Goal: Task Accomplishment & Management: Complete application form

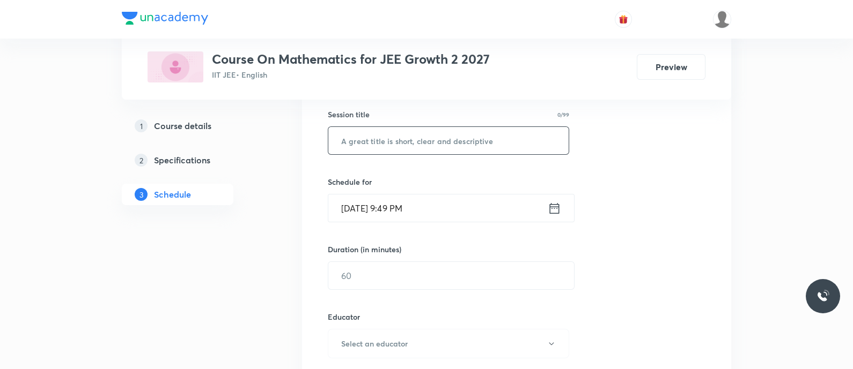
click at [349, 141] on input "text" at bounding box center [448, 140] width 240 height 27
paste input "Quadratic Equations - Quadratic Equations"
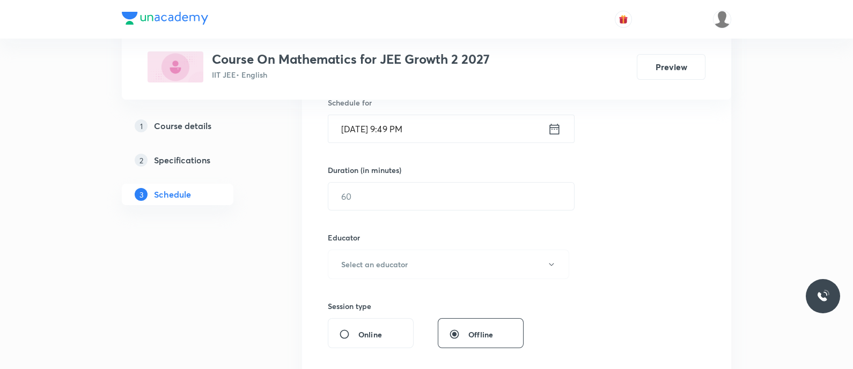
scroll to position [277, 0]
type input "Quadratic Equations - Quadratic Equations"
click at [552, 128] on icon at bounding box center [554, 127] width 13 height 15
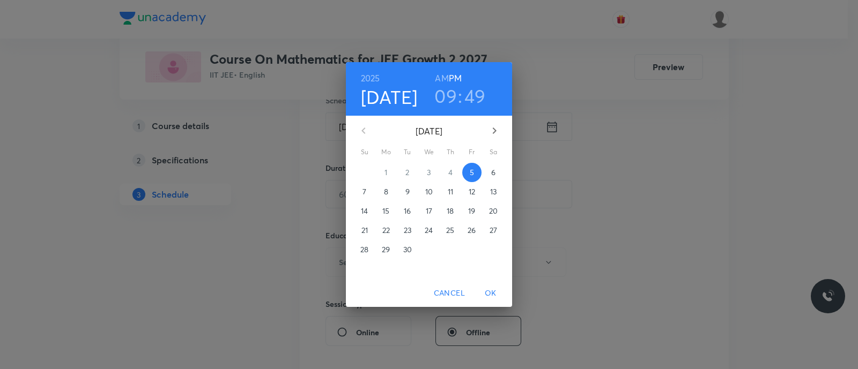
click at [491, 174] on p "6" at bounding box center [493, 172] width 4 height 11
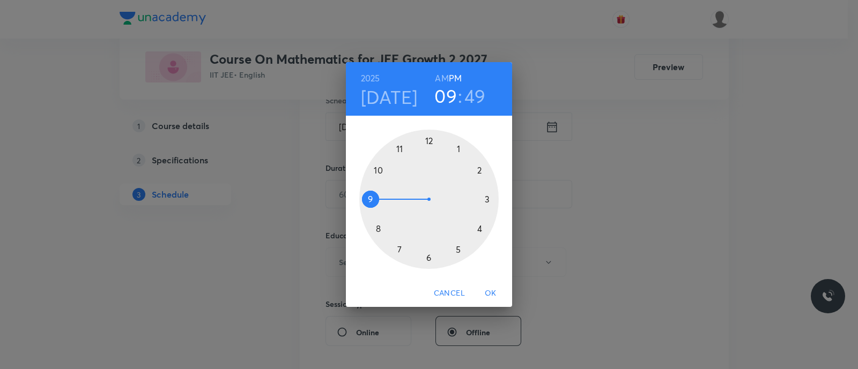
click at [459, 250] on div at bounding box center [428, 199] width 139 height 139
click at [429, 257] on div at bounding box center [428, 199] width 139 height 139
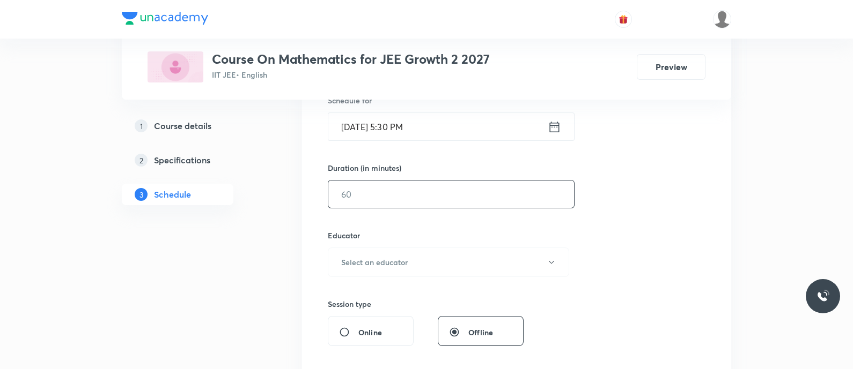
click at [369, 193] on input "text" at bounding box center [451, 194] width 246 height 27
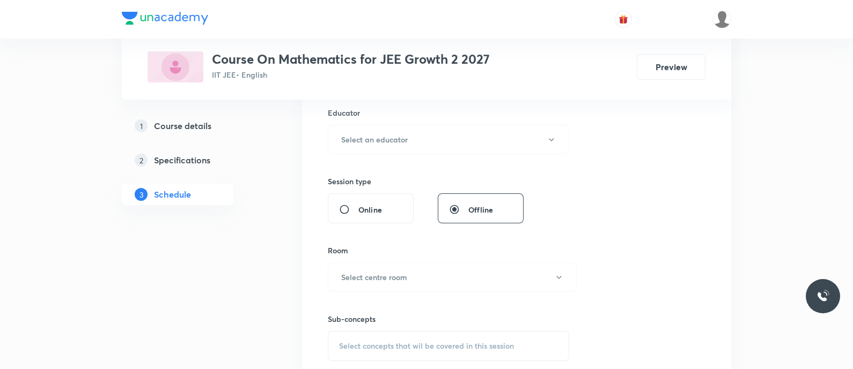
scroll to position [400, 0]
type input "90"
click at [352, 143] on h6 "Select an educator" at bounding box center [374, 139] width 66 height 11
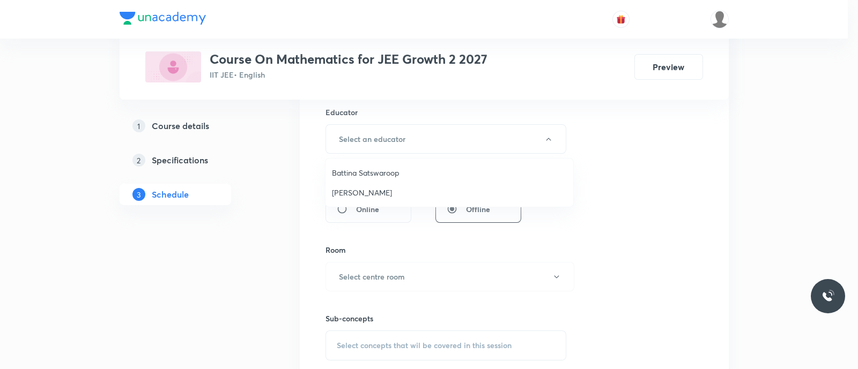
click at [354, 191] on span "Piyush Chandra" at bounding box center [449, 192] width 235 height 11
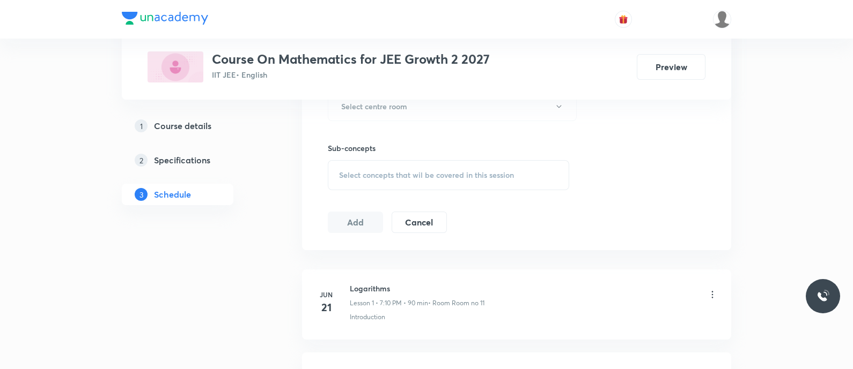
scroll to position [571, 0]
click at [367, 107] on h6 "Select centre room" at bounding box center [374, 105] width 66 height 11
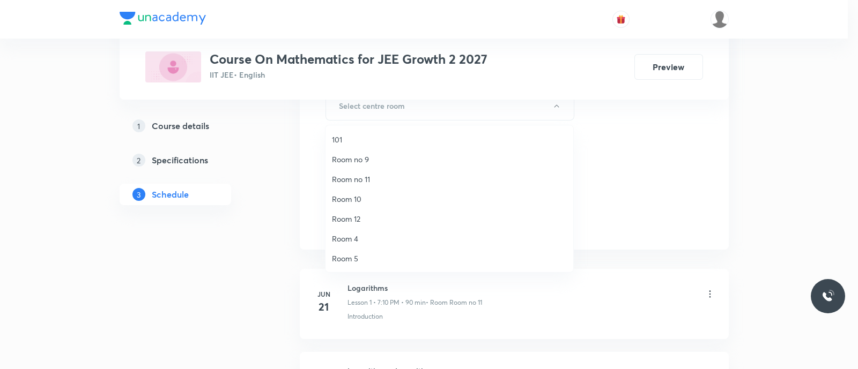
click at [367, 179] on span "Room no 11" at bounding box center [449, 179] width 235 height 11
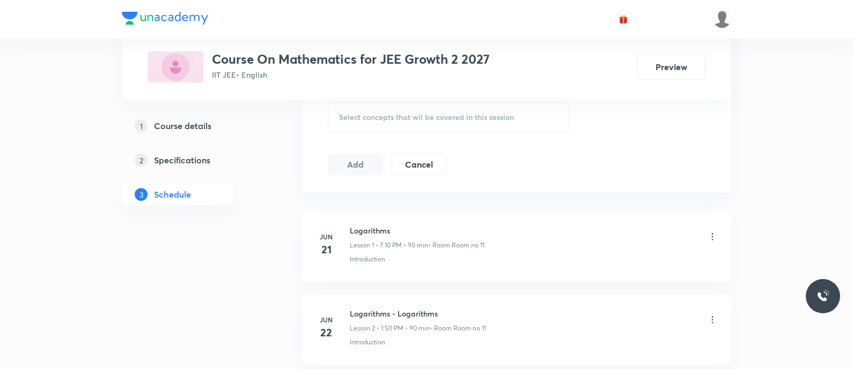
scroll to position [630, 0]
click at [364, 116] on span "Select concepts that wil be covered in this session" at bounding box center [426, 116] width 175 height 9
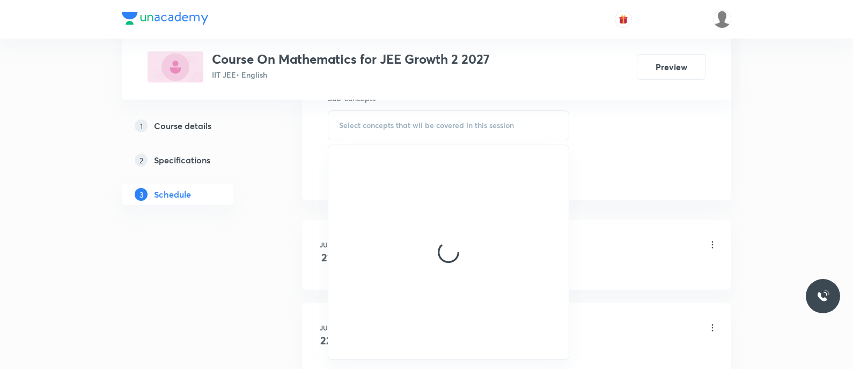
scroll to position [619, 0]
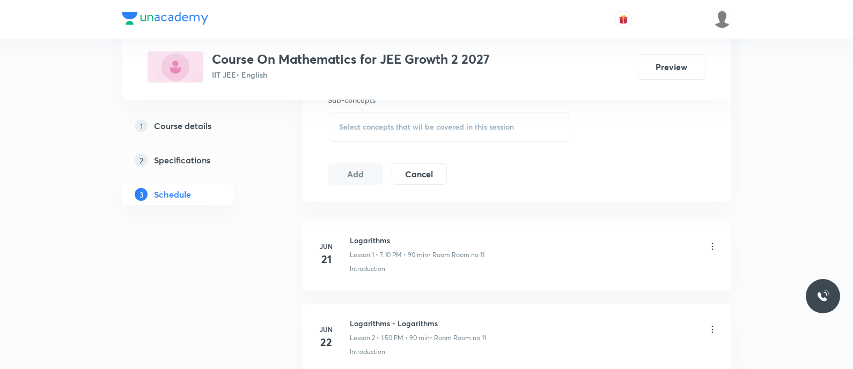
click at [413, 124] on span "Select concepts that wil be covered in this session" at bounding box center [426, 127] width 175 height 9
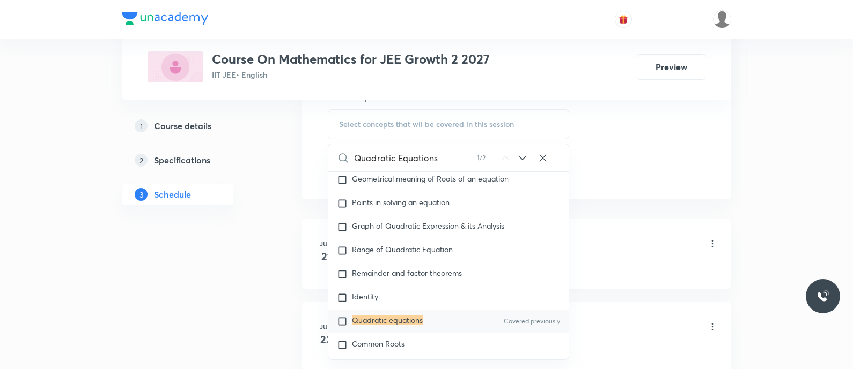
scroll to position [205, 0]
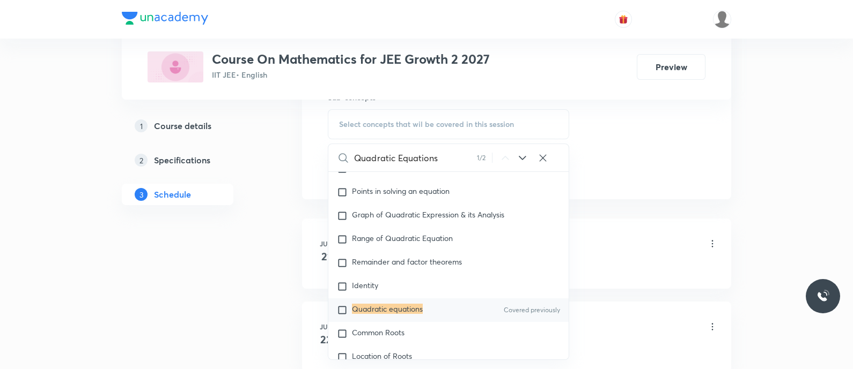
type input "Quadratic Equations"
click at [367, 306] on mark "Quadratic equations" at bounding box center [387, 309] width 71 height 10
checkbox input "true"
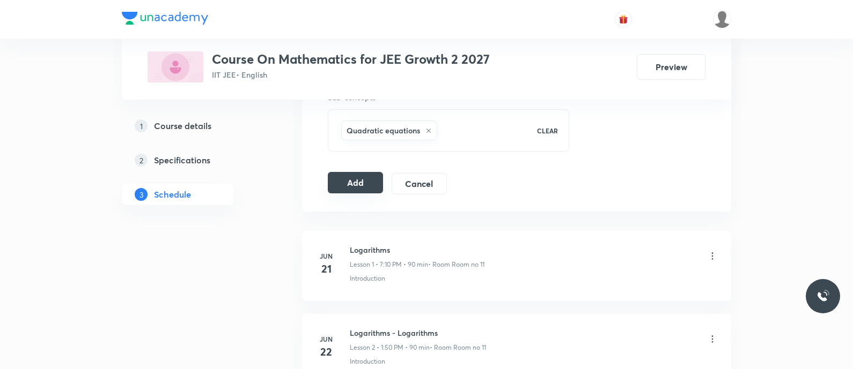
click at [359, 187] on button "Add" at bounding box center [355, 182] width 55 height 21
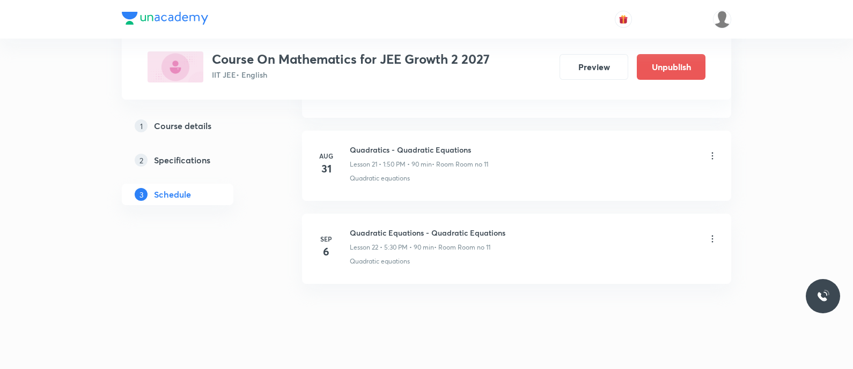
scroll to position [1812, 0]
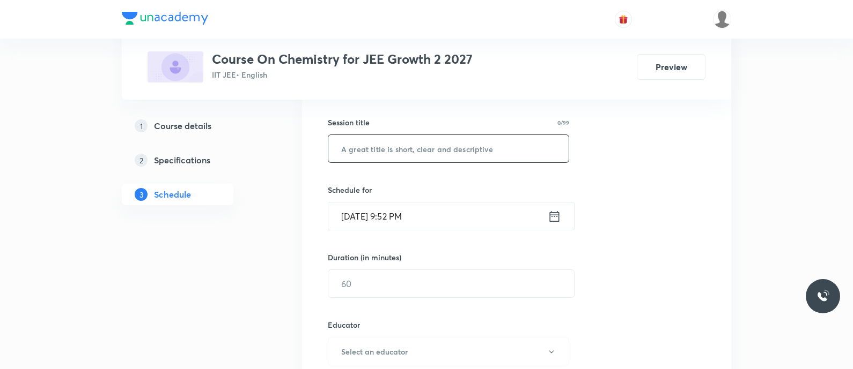
click at [357, 151] on input "text" at bounding box center [448, 148] width 240 height 27
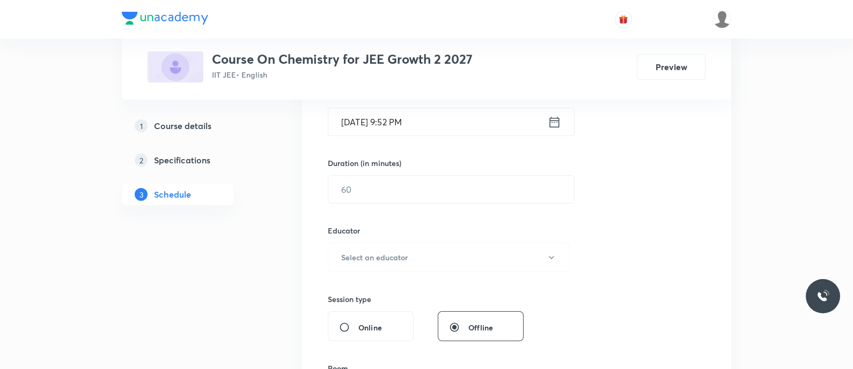
scroll to position [282, 0]
type input "Thermo Chemistry - Types of Enthalpy"
click at [555, 121] on icon at bounding box center [554, 121] width 13 height 15
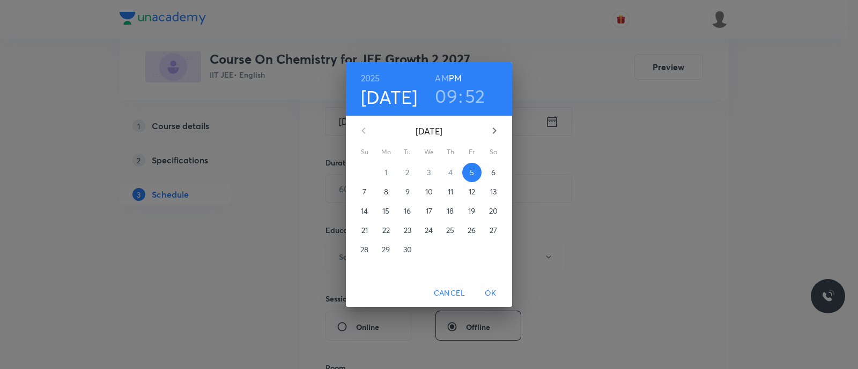
click at [494, 173] on p "6" at bounding box center [493, 172] width 4 height 11
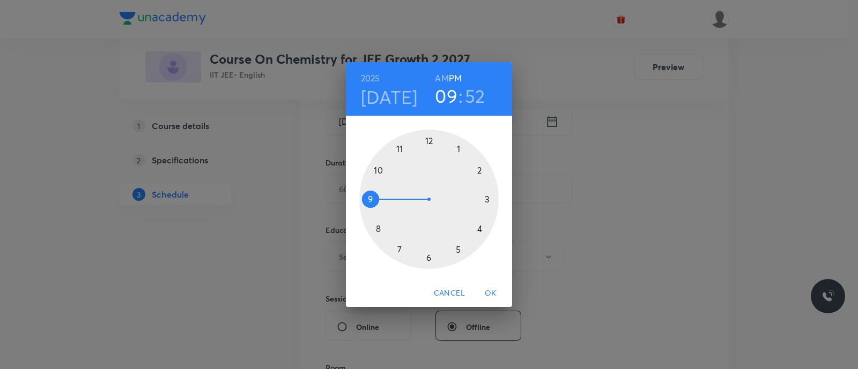
click at [400, 250] on div at bounding box center [428, 199] width 139 height 139
click at [479, 170] on div at bounding box center [428, 199] width 139 height 139
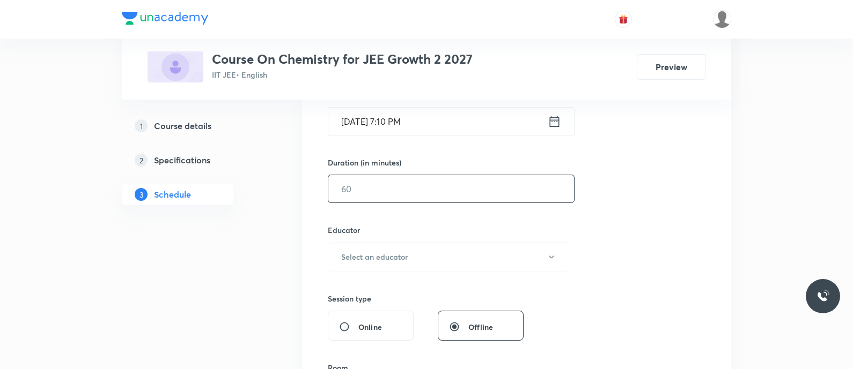
click at [446, 194] on input "text" at bounding box center [451, 188] width 246 height 27
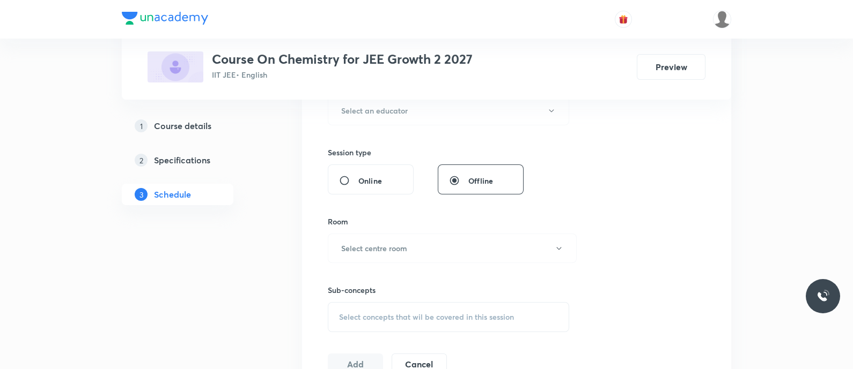
scroll to position [430, 0]
type input "90"
click at [378, 107] on h6 "Select an educator" at bounding box center [374, 109] width 66 height 11
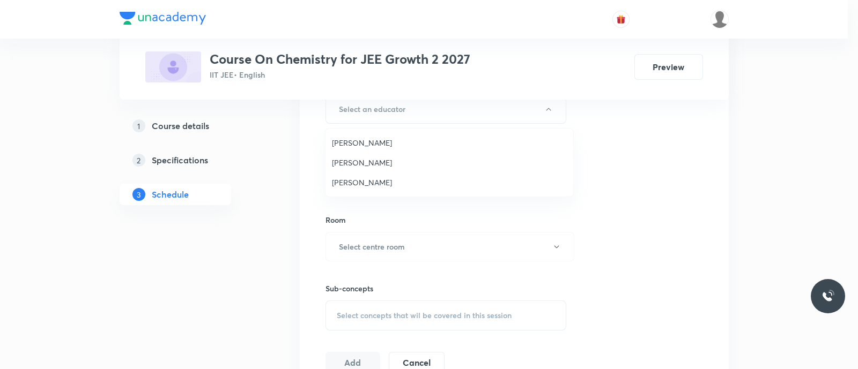
click at [380, 183] on span "Koneti Nagarjuna" at bounding box center [449, 182] width 235 height 11
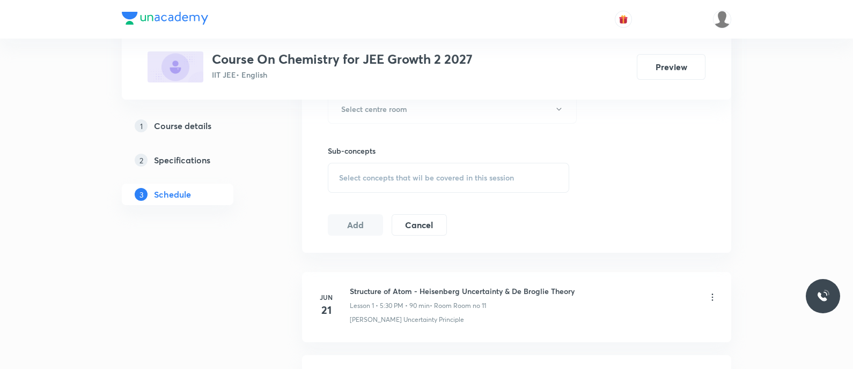
scroll to position [577, 0]
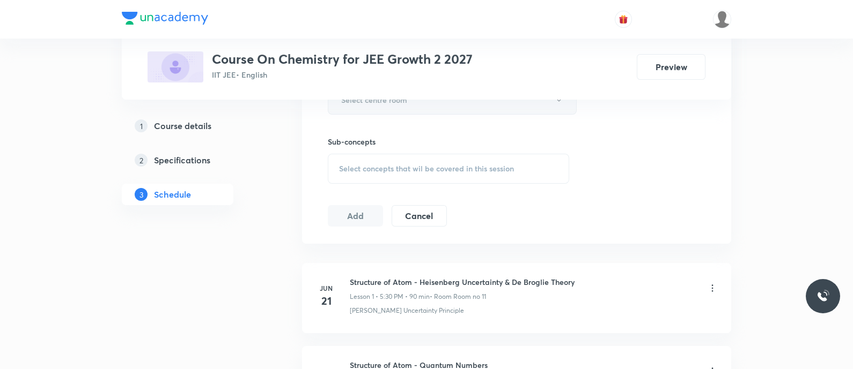
click at [381, 108] on button "Select centre room" at bounding box center [452, 99] width 249 height 29
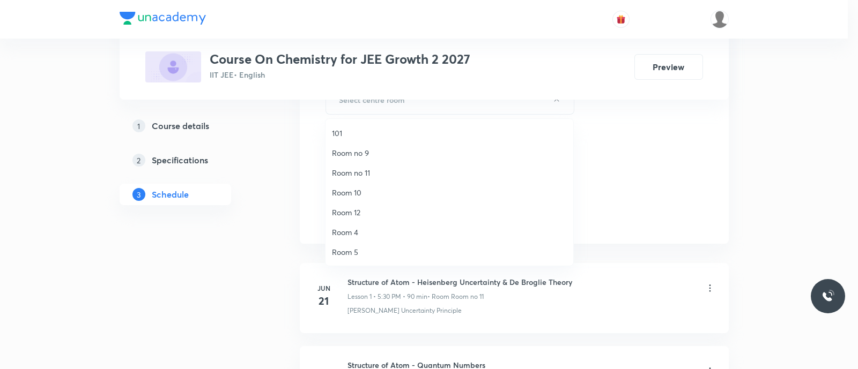
click at [363, 173] on span "Room no 11" at bounding box center [449, 172] width 235 height 11
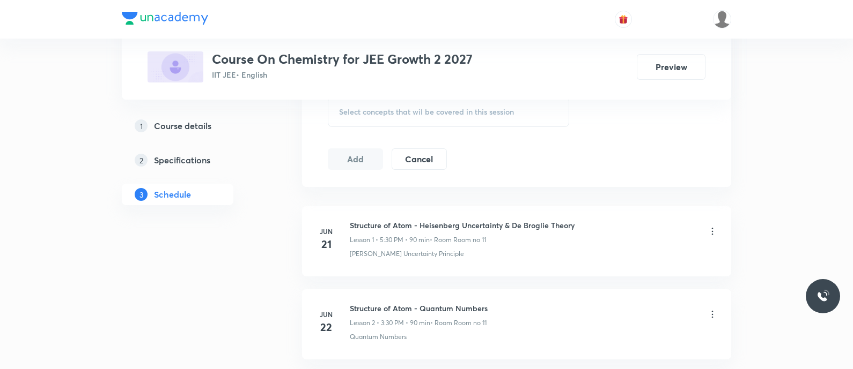
scroll to position [635, 0]
click at [364, 114] on span "Select concepts that wil be covered in this session" at bounding box center [426, 110] width 175 height 9
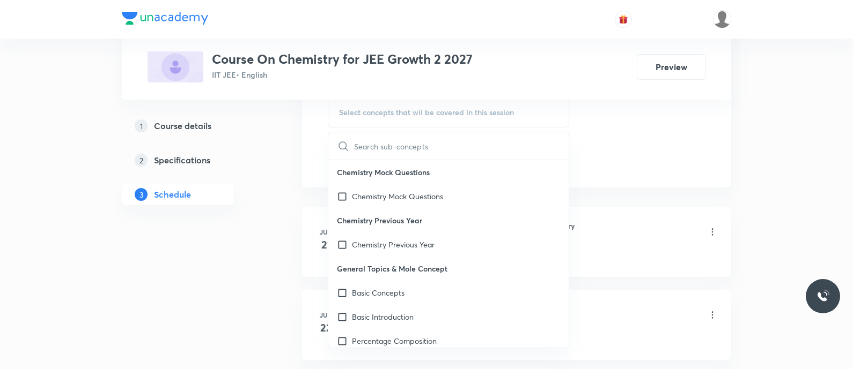
scroll to position [633, 0]
type input "Thermo Che"
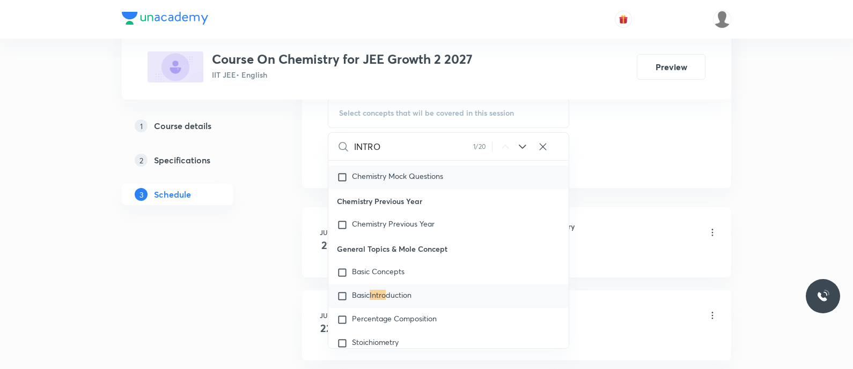
scroll to position [16, 0]
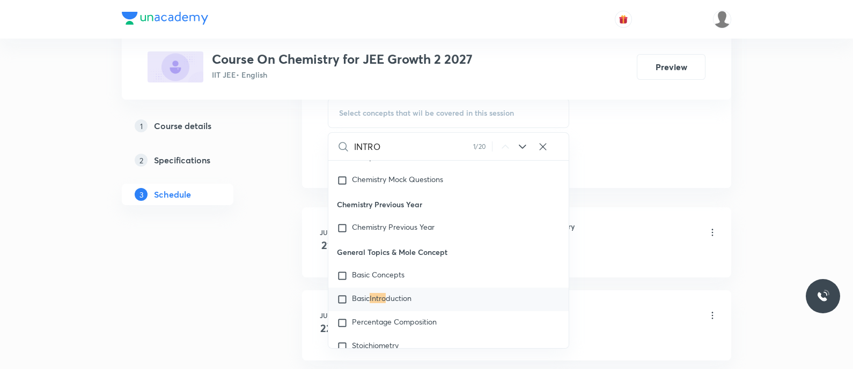
type input "INTRO"
click at [521, 146] on icon at bounding box center [522, 147] width 7 height 4
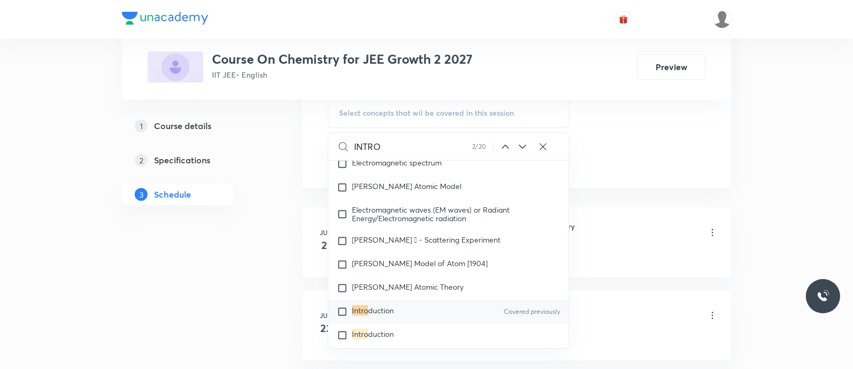
scroll to position [1115, 0]
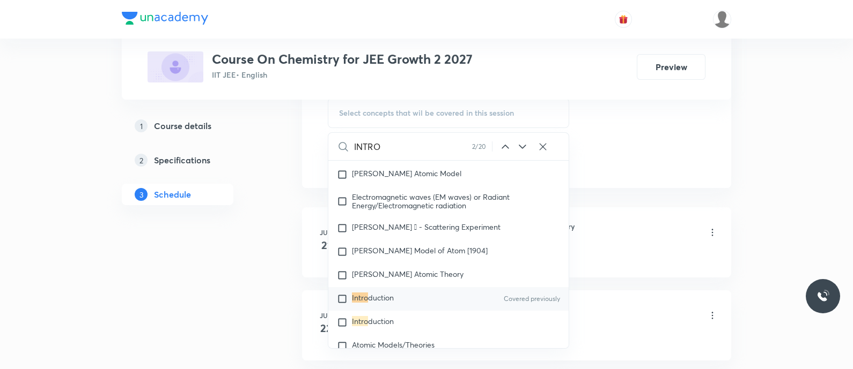
click at [374, 290] on div "Intro duction Covered previously" at bounding box center [448, 299] width 240 height 24
checkbox input "true"
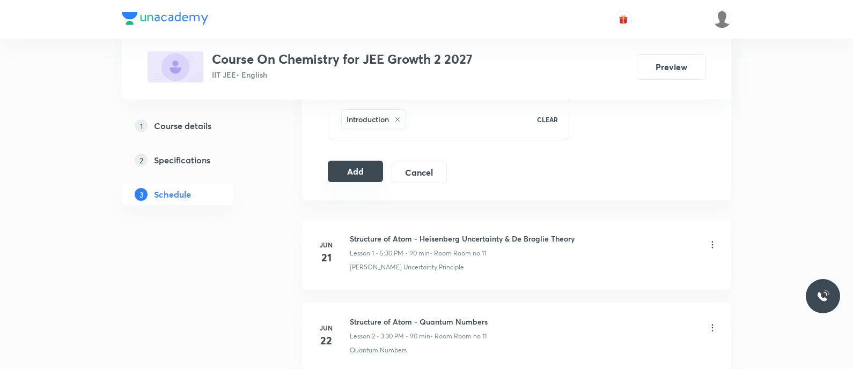
click at [366, 166] on button "Add" at bounding box center [355, 171] width 55 height 21
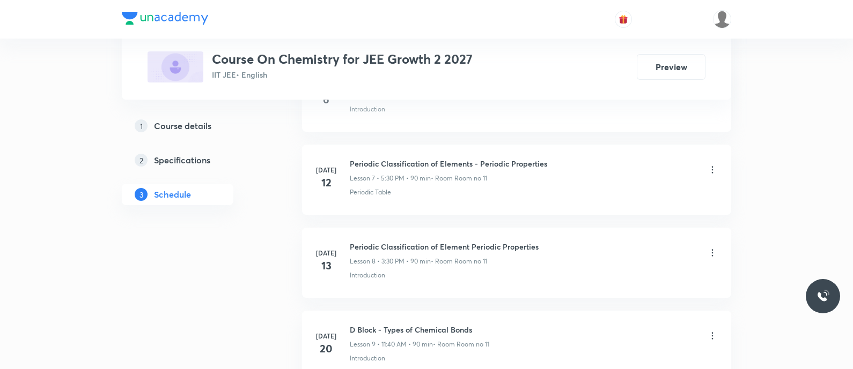
click at [366, 166] on h6 "Periodic Classification of Elements - Periodic Properties" at bounding box center [448, 163] width 197 height 11
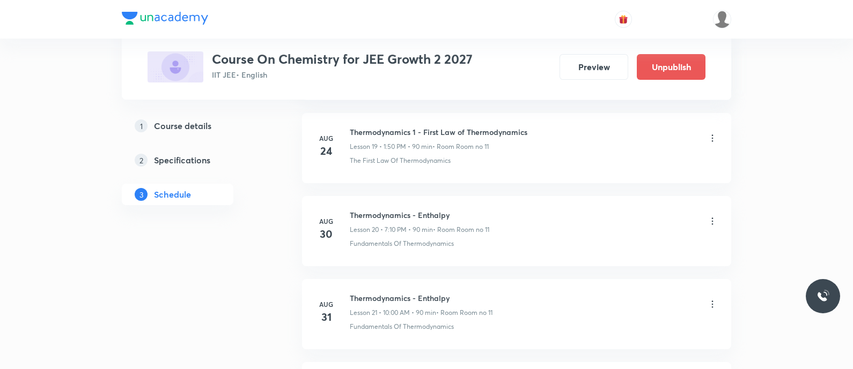
scroll to position [1821, 0]
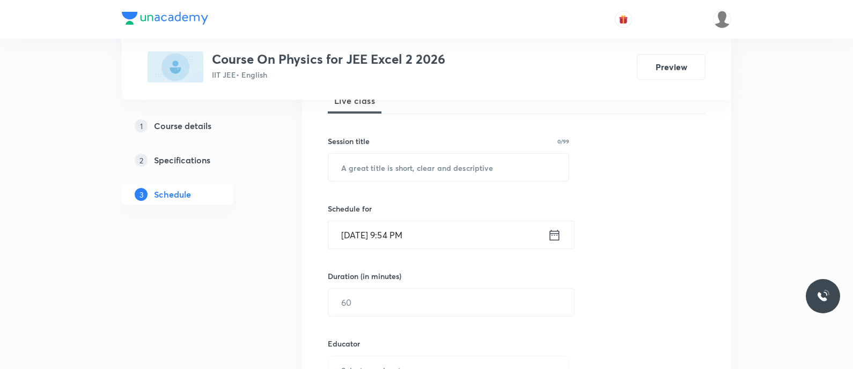
scroll to position [188, 0]
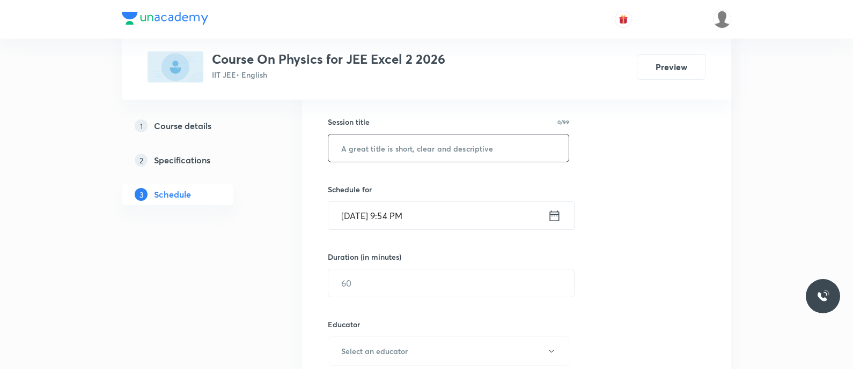
click at [341, 151] on input "text" at bounding box center [448, 148] width 240 height 27
paste input "Alternating current - Problems discussion"
type input "Alternating Current - Problems Discussion"
click at [552, 217] on icon at bounding box center [554, 216] width 13 height 15
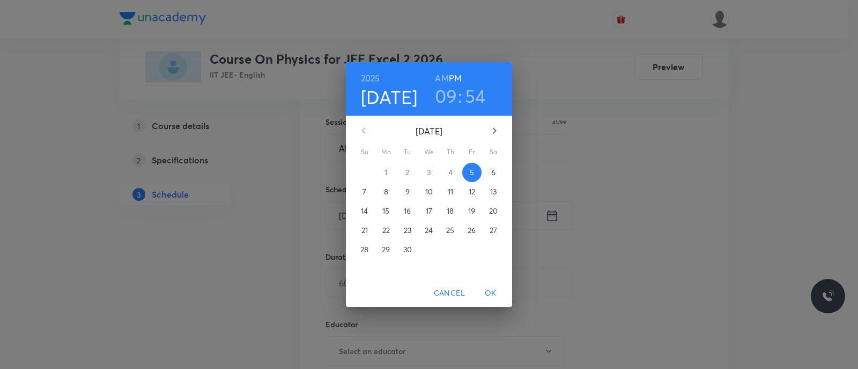
click at [492, 172] on p "6" at bounding box center [493, 172] width 4 height 11
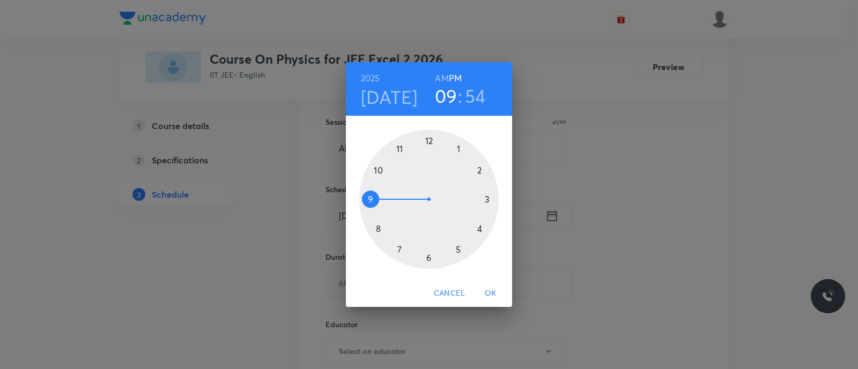
click at [459, 251] on div at bounding box center [428, 199] width 139 height 139
click at [429, 257] on div at bounding box center [428, 199] width 139 height 139
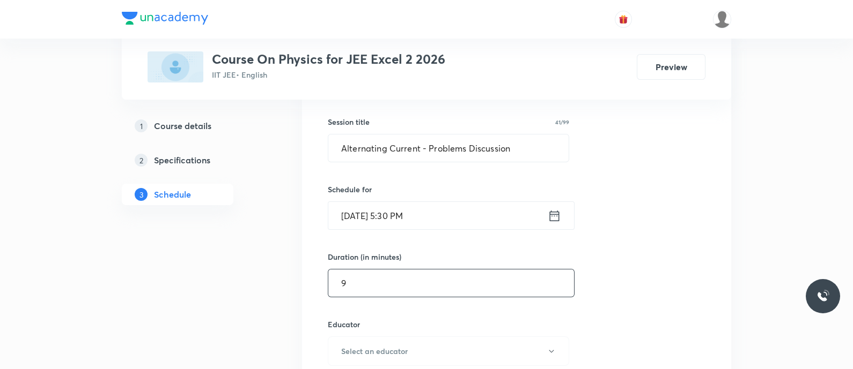
click at [394, 283] on input "9" at bounding box center [451, 283] width 246 height 27
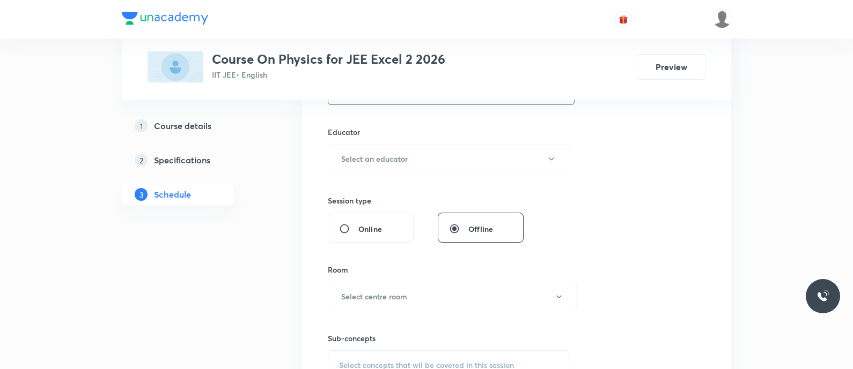
scroll to position [390, 0]
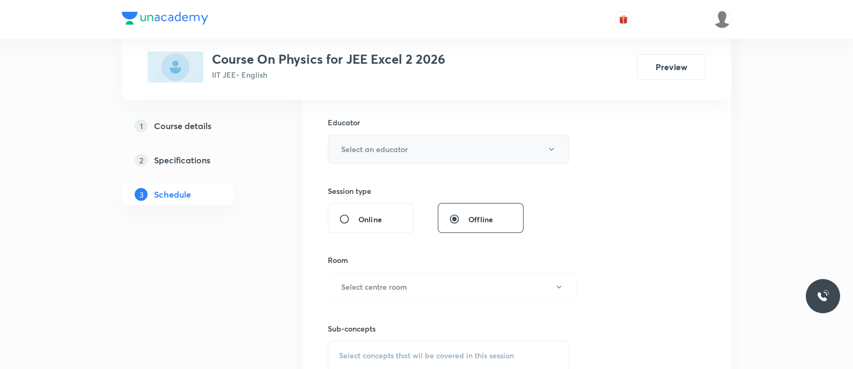
type input "90"
click at [362, 149] on h6 "Select an educator" at bounding box center [374, 149] width 66 height 11
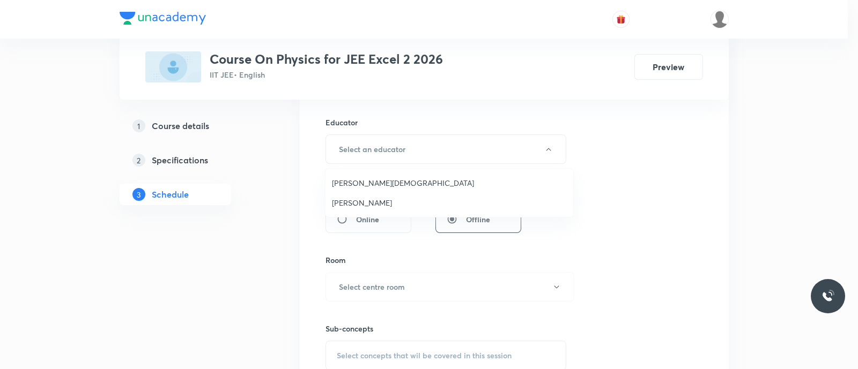
click at [383, 181] on span "Nammi Venkata Rama Krishna" at bounding box center [449, 183] width 235 height 11
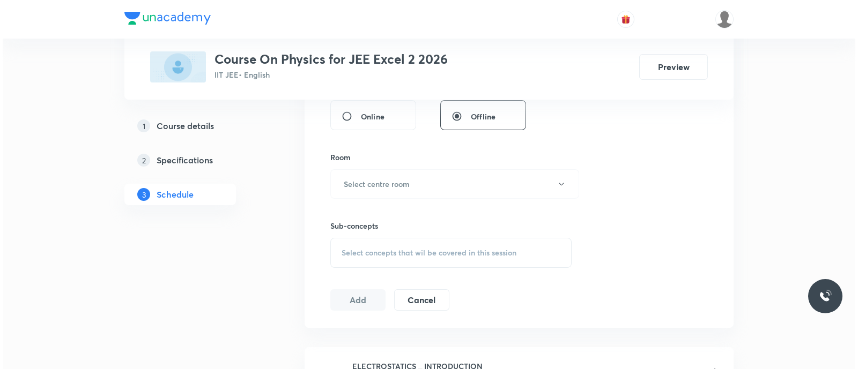
scroll to position [498, 0]
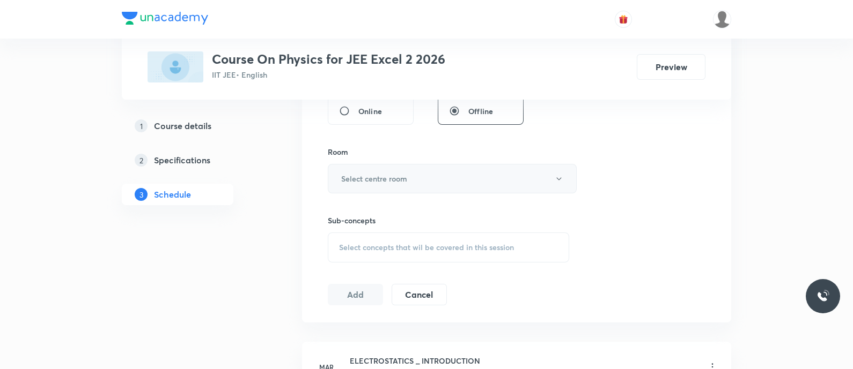
click at [387, 180] on h6 "Select centre room" at bounding box center [374, 178] width 66 height 11
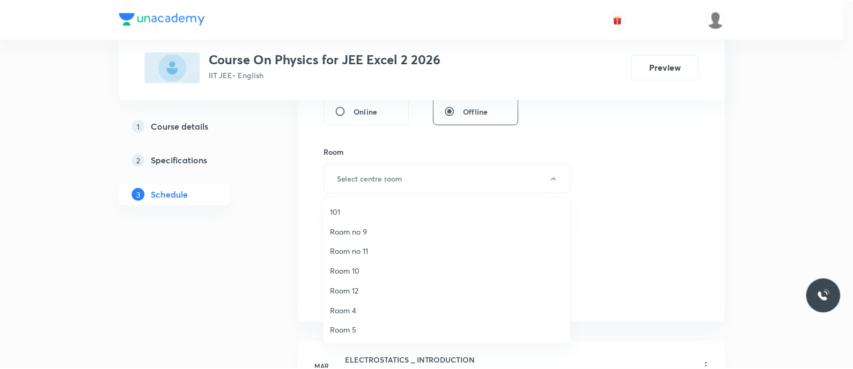
scroll to position [139, 0]
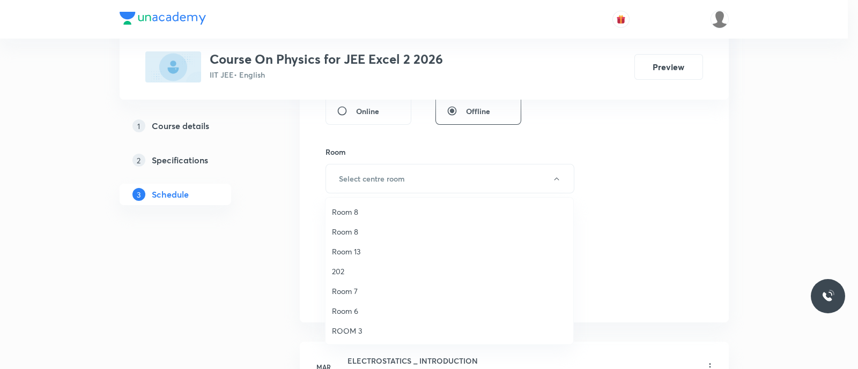
click at [357, 247] on span "Room 13" at bounding box center [449, 251] width 235 height 11
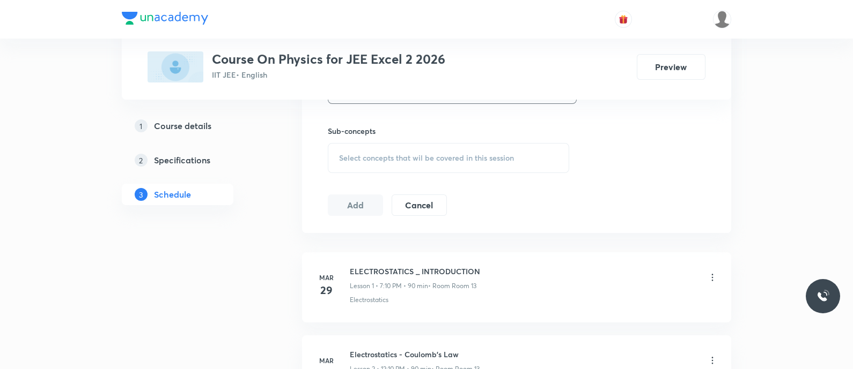
scroll to position [590, 0]
click at [353, 147] on div "Select concepts that wil be covered in this session" at bounding box center [448, 156] width 241 height 30
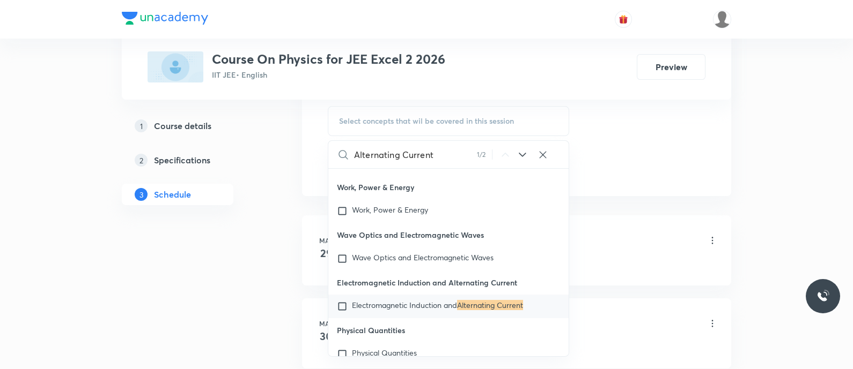
scroll to position [28172, 0]
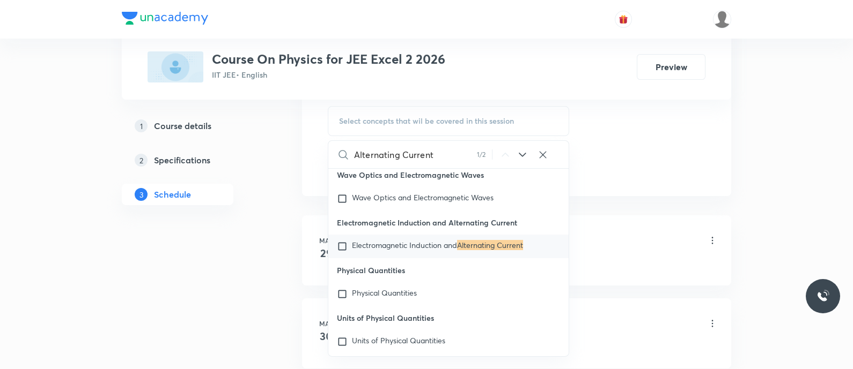
type input "Alternating Current"
click at [524, 159] on icon at bounding box center [522, 155] width 13 height 13
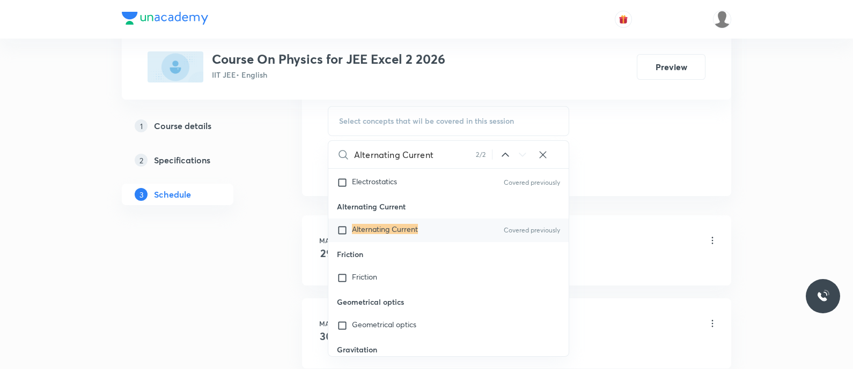
scroll to position [31768, 0]
click at [342, 235] on input "checkbox" at bounding box center [344, 230] width 15 height 11
checkbox input "true"
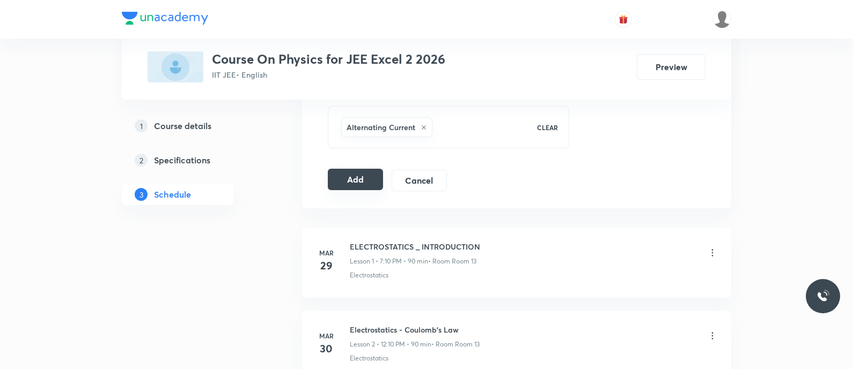
click at [355, 176] on button "Add" at bounding box center [355, 179] width 55 height 21
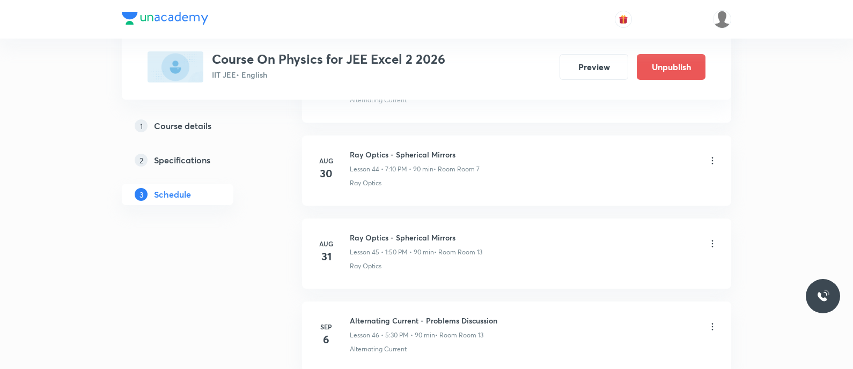
scroll to position [3812, 0]
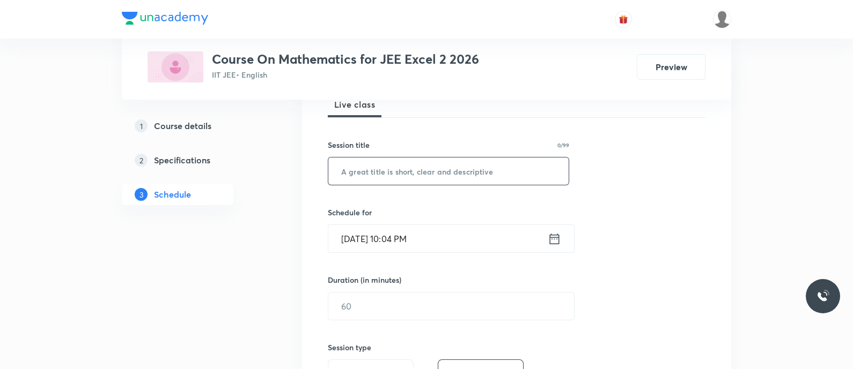
click at [372, 168] on input "text" at bounding box center [448, 171] width 240 height 27
paste input "Indefinite Integration - Indefinite Integration"
type input "Indefinite Integration - Indefinite Integration"
click at [553, 240] on icon at bounding box center [554, 239] width 13 height 15
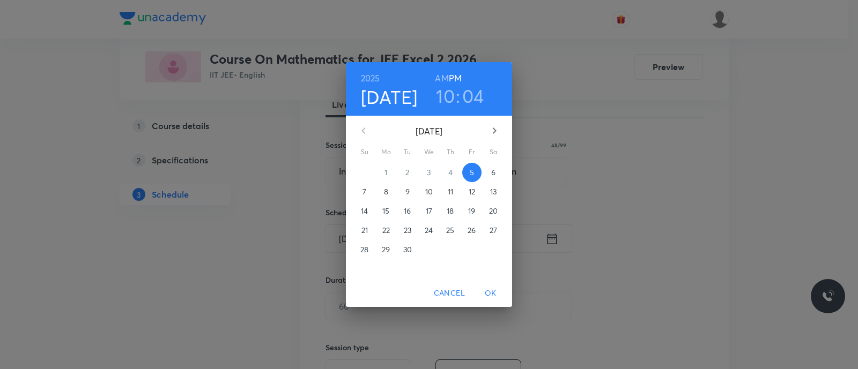
click at [492, 176] on p "6" at bounding box center [493, 172] width 4 height 11
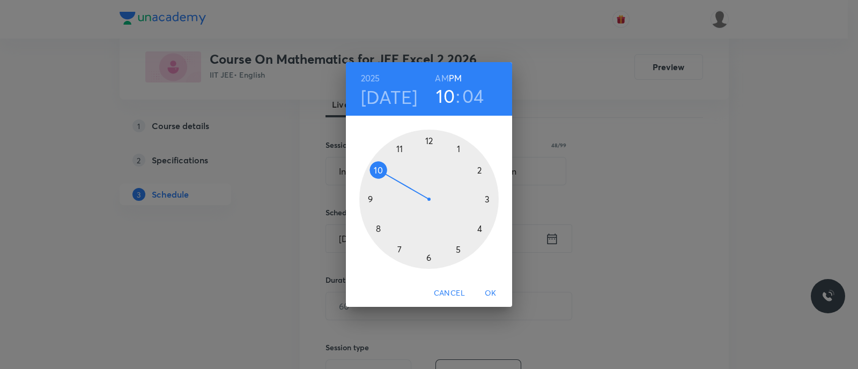
click at [399, 253] on div at bounding box center [428, 199] width 139 height 139
click at [479, 169] on div at bounding box center [428, 199] width 139 height 139
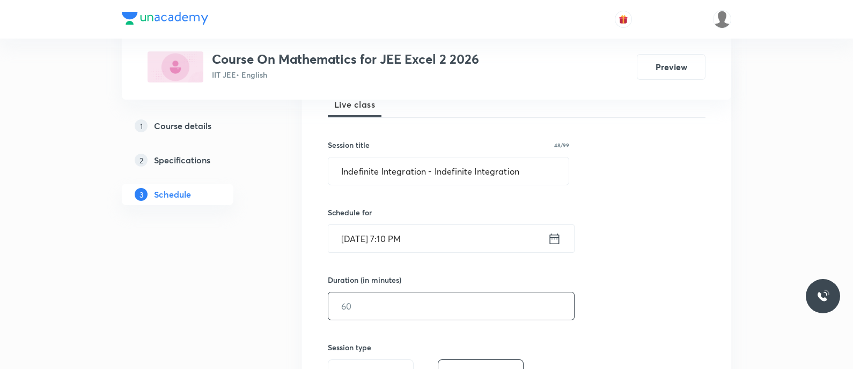
click at [394, 305] on input "text" at bounding box center [451, 306] width 246 height 27
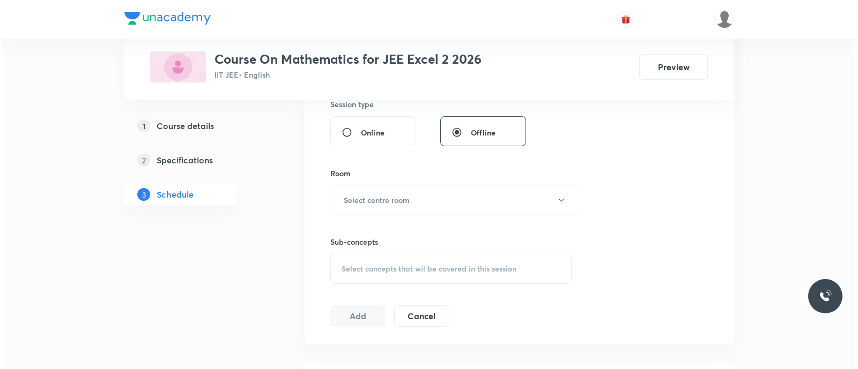
scroll to position [414, 0]
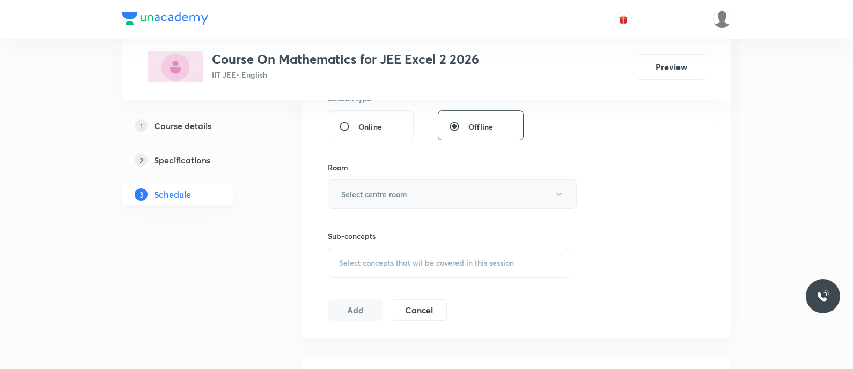
type input "90"
click at [379, 189] on h6 "Select centre room" at bounding box center [374, 194] width 66 height 11
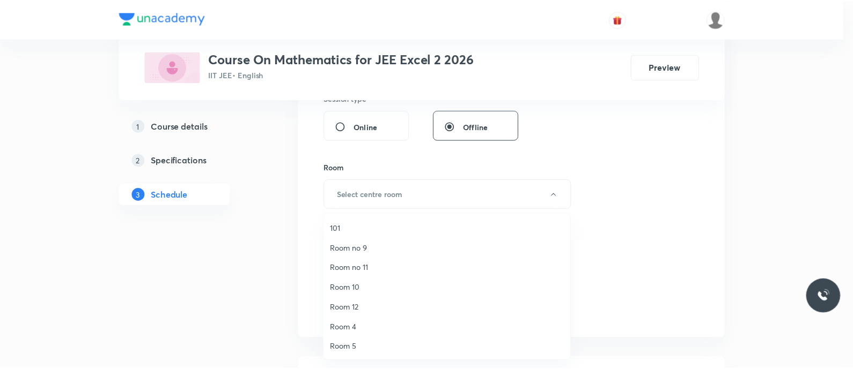
scroll to position [139, 0]
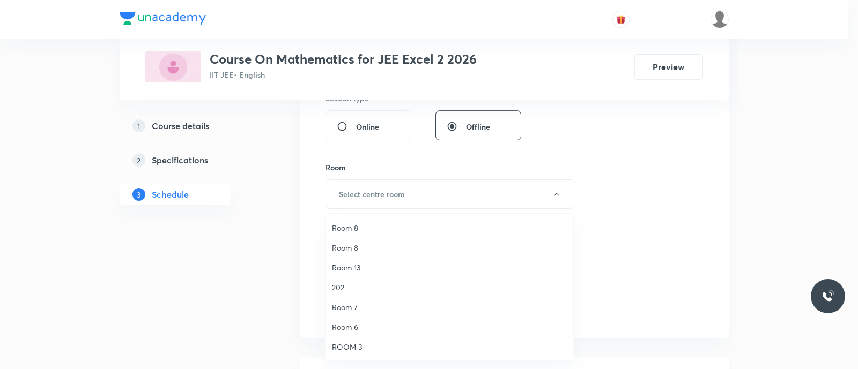
click at [358, 267] on span "Room 13" at bounding box center [449, 267] width 235 height 11
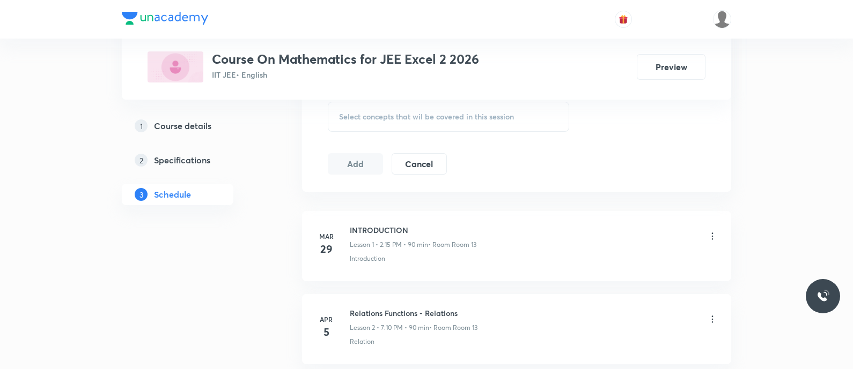
scroll to position [561, 0]
click at [356, 112] on span "Select concepts that wil be covered in this session" at bounding box center [426, 116] width 175 height 9
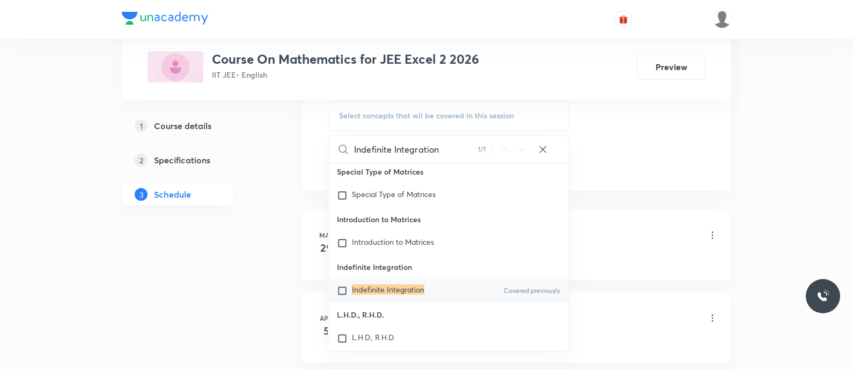
scroll to position [22456, 0]
type input "Indefinite Integration"
click at [367, 294] on mark "Indefinite Integration" at bounding box center [388, 289] width 72 height 10
checkbox input "true"
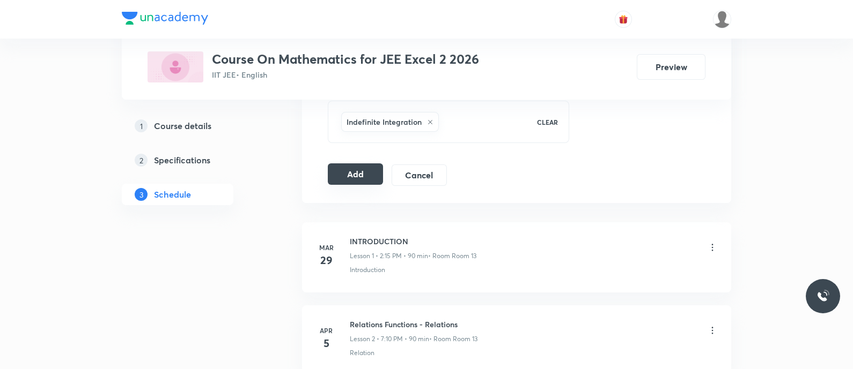
click at [353, 173] on button "Add" at bounding box center [355, 174] width 55 height 21
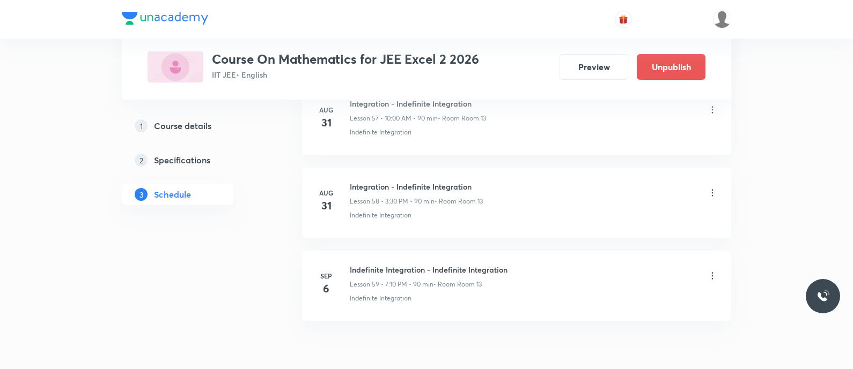
scroll to position [4890, 0]
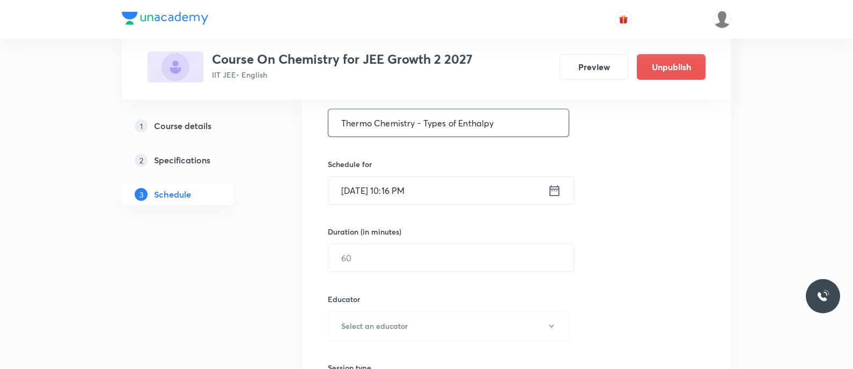
type input "Thermo Chemistry - Types of Enthalpy"
click at [558, 184] on icon at bounding box center [554, 190] width 13 height 15
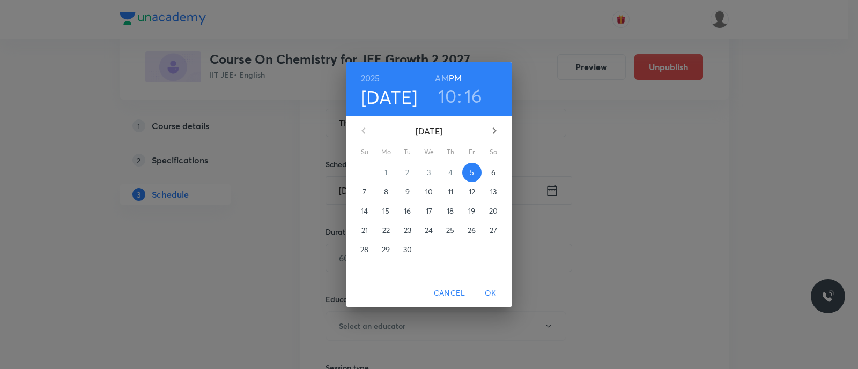
click at [362, 194] on span "7" at bounding box center [364, 192] width 19 height 11
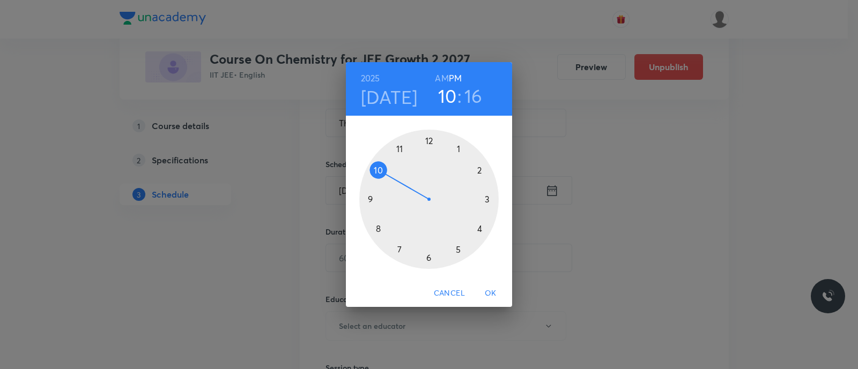
click at [440, 76] on h6 "AM" at bounding box center [441, 78] width 13 height 15
click at [399, 146] on div at bounding box center [428, 199] width 139 height 139
click at [379, 169] on div at bounding box center [428, 199] width 139 height 139
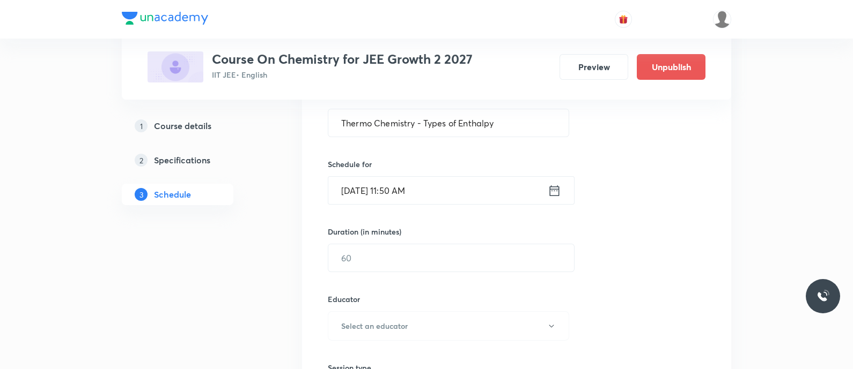
click at [547, 189] on input "Sep 7, 2025, 11:50 AM" at bounding box center [437, 190] width 219 height 27
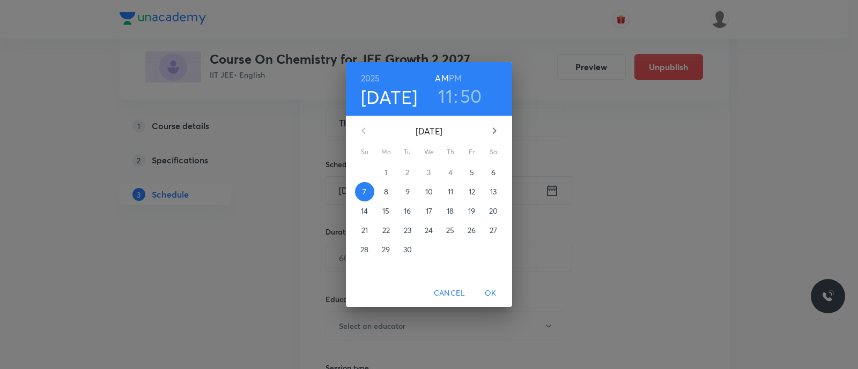
click at [473, 93] on h3 "50" at bounding box center [471, 96] width 22 height 23
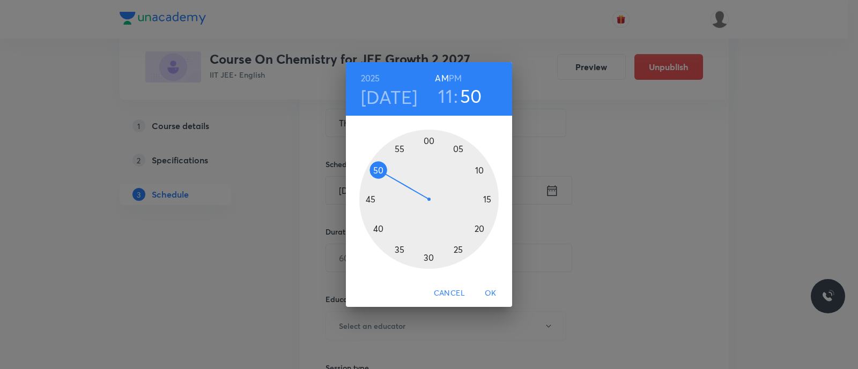
click at [379, 229] on div at bounding box center [428, 199] width 139 height 139
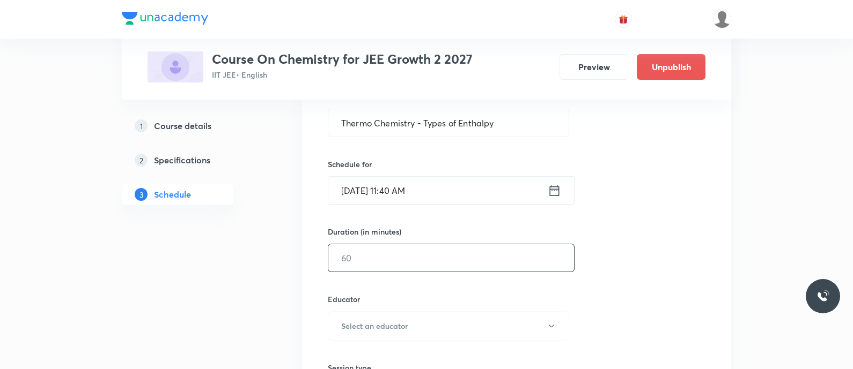
click at [365, 258] on input "text" at bounding box center [451, 258] width 246 height 27
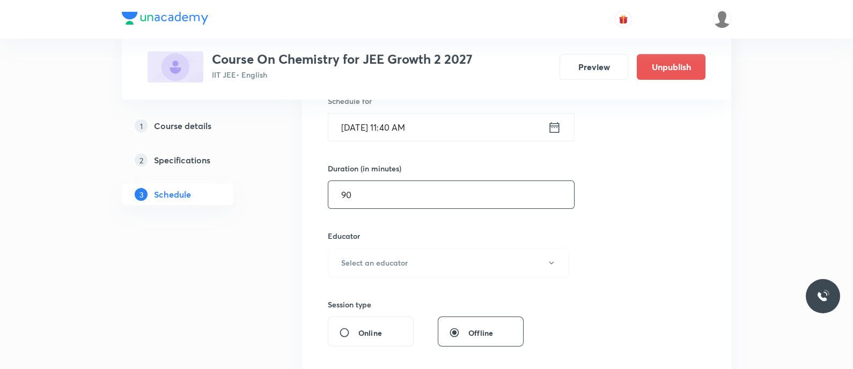
scroll to position [284, 0]
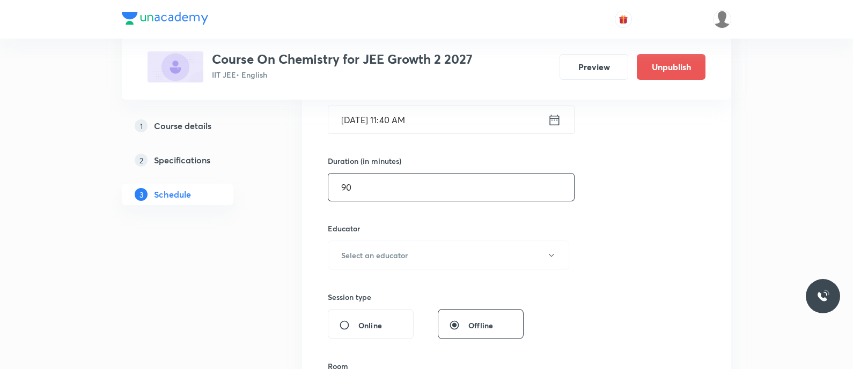
type input "90"
click at [365, 258] on h6 "Select an educator" at bounding box center [374, 255] width 66 height 11
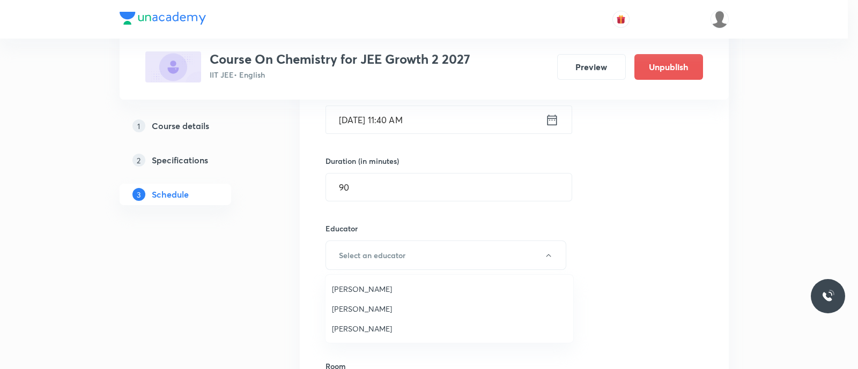
click at [359, 327] on span "Koneti Nagarjuna" at bounding box center [449, 328] width 235 height 11
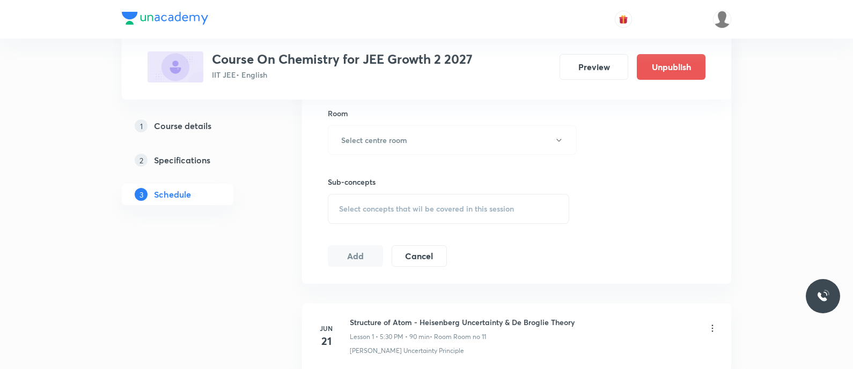
scroll to position [540, 0]
click at [398, 127] on button "Select centre room" at bounding box center [452, 136] width 249 height 29
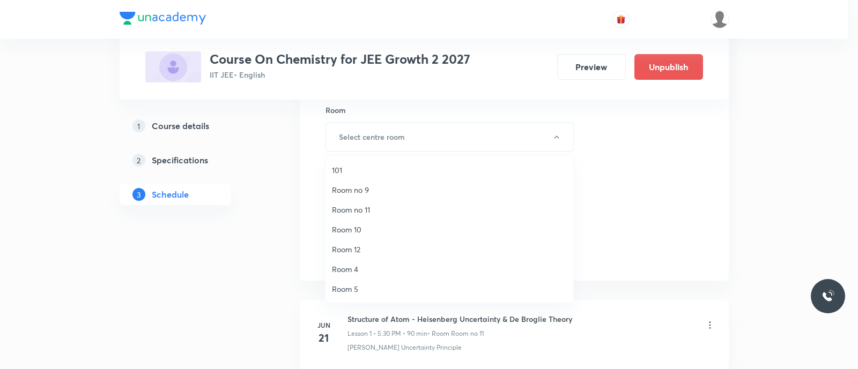
click at [359, 209] on span "Room no 11" at bounding box center [449, 209] width 235 height 11
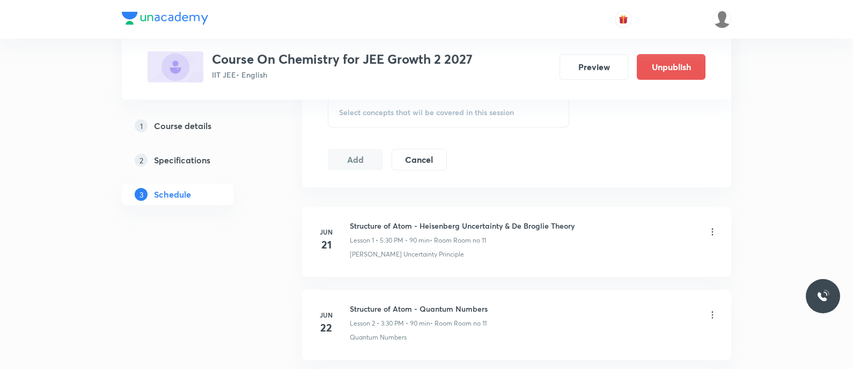
scroll to position [635, 0]
click at [365, 115] on div "Select concepts that wil be covered in this session" at bounding box center [448, 111] width 241 height 30
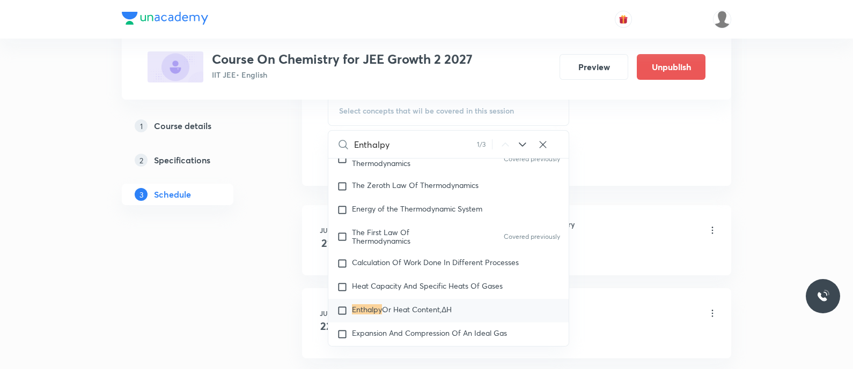
scroll to position [1867, 0]
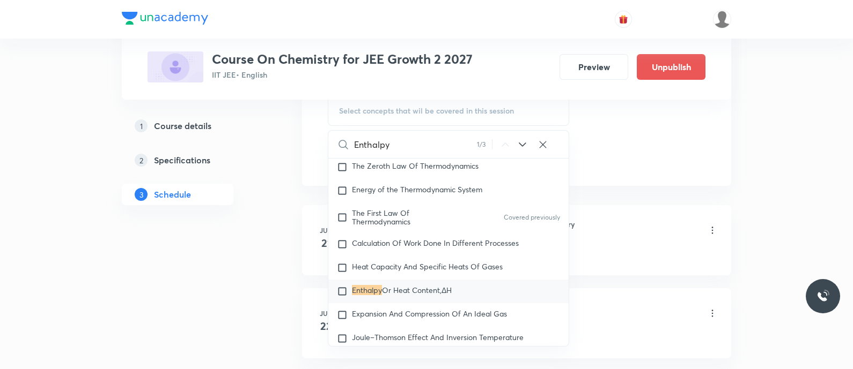
click at [527, 144] on icon at bounding box center [522, 144] width 13 height 13
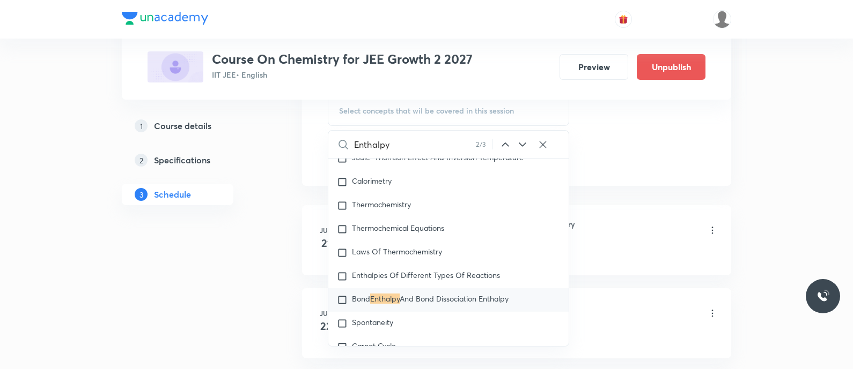
scroll to position [2056, 0]
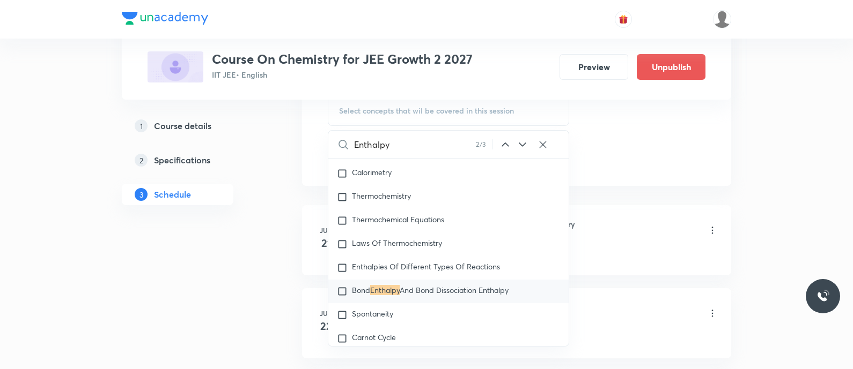
click at [421, 141] on input "Enthalpy" at bounding box center [415, 144] width 122 height 27
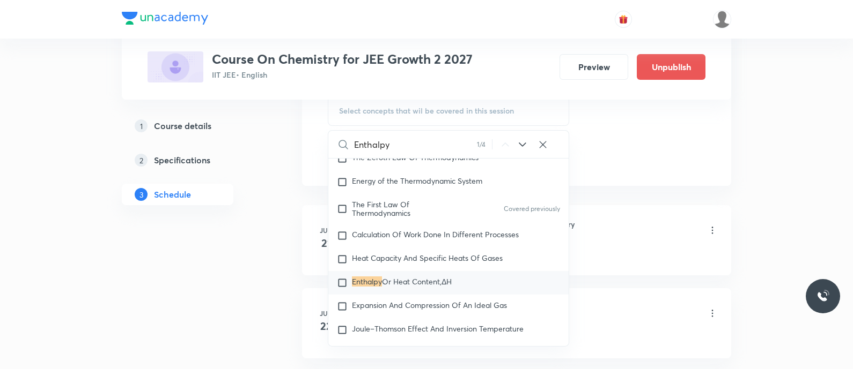
scroll to position [1867, 0]
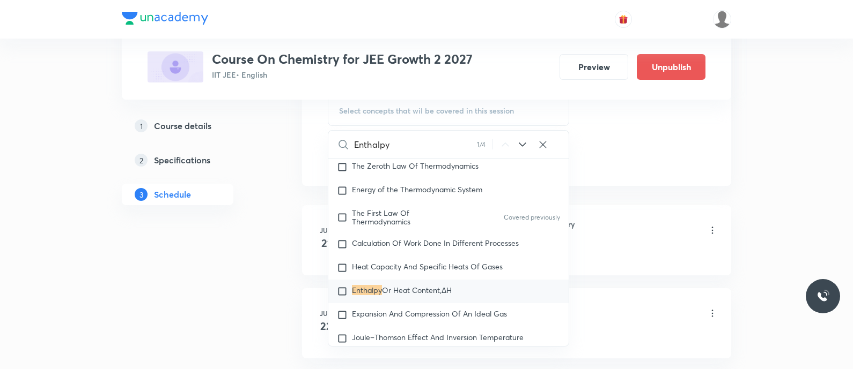
type input "Enthalpy"
click at [520, 141] on icon at bounding box center [522, 144] width 13 height 13
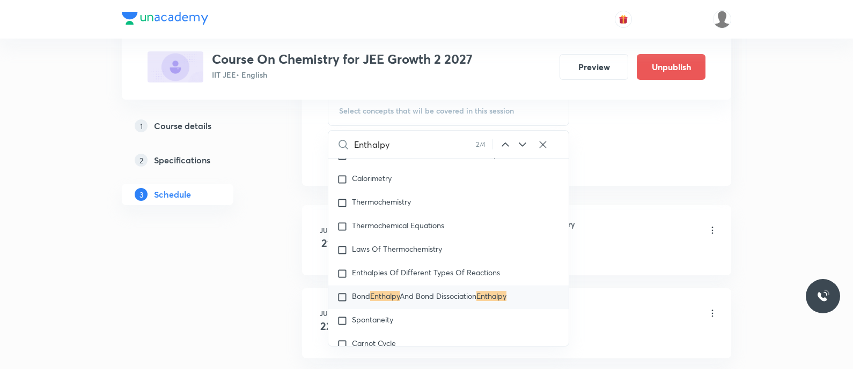
scroll to position [2056, 0]
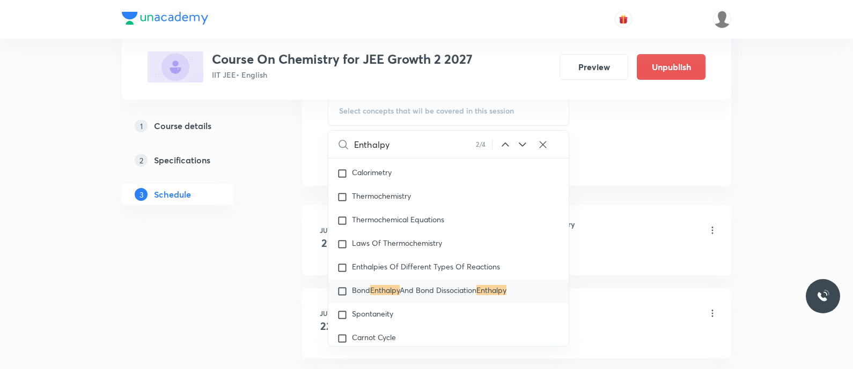
click at [520, 141] on icon at bounding box center [522, 144] width 13 height 13
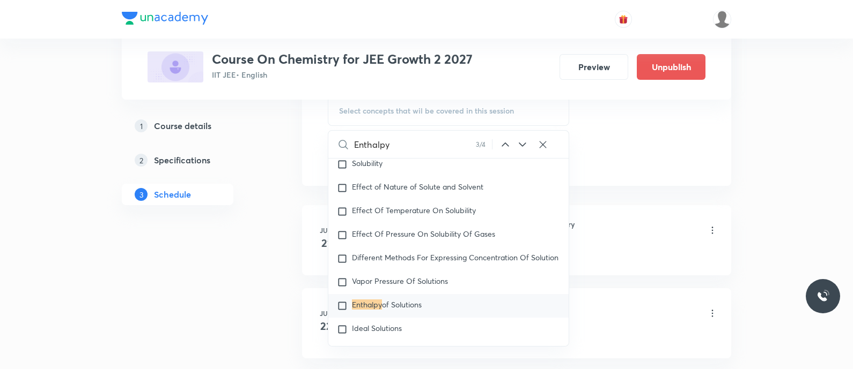
scroll to position [4160, 0]
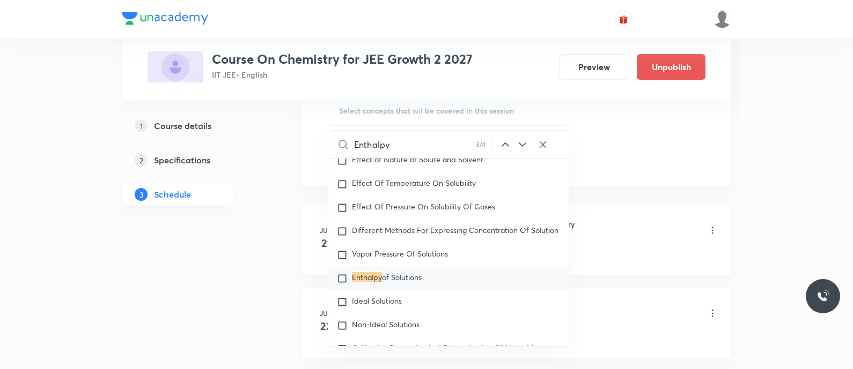
click at [520, 141] on icon at bounding box center [522, 144] width 13 height 13
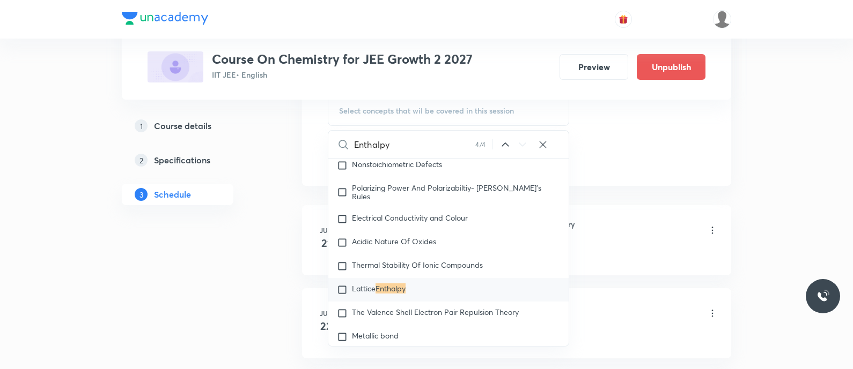
scroll to position [15970, 0]
click at [346, 295] on input "checkbox" at bounding box center [344, 289] width 15 height 11
checkbox input "true"
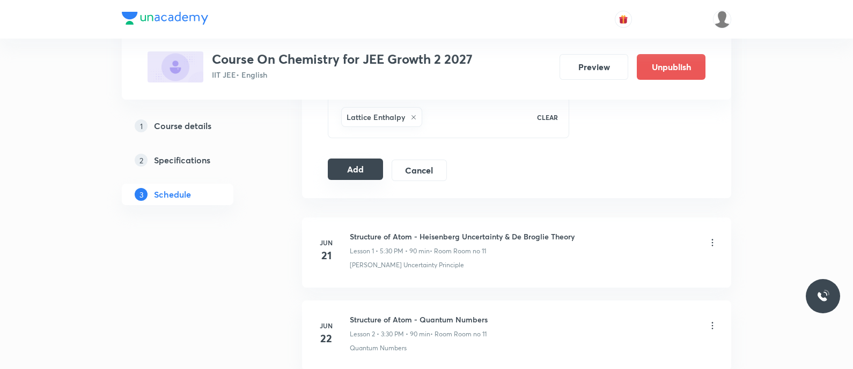
click at [347, 168] on button "Add" at bounding box center [355, 169] width 55 height 21
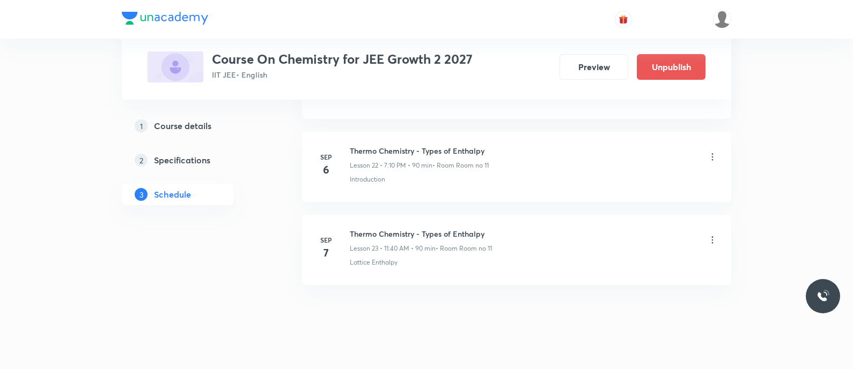
scroll to position [1904, 0]
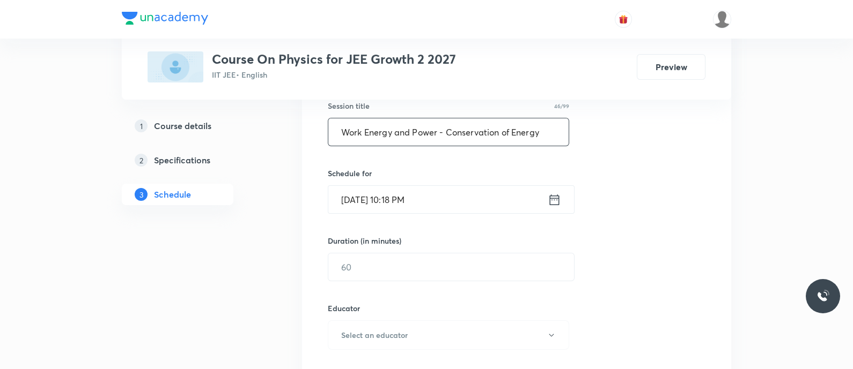
type input "Work Energy and Power - Conservation of Energy"
click at [552, 198] on icon at bounding box center [555, 199] width 10 height 11
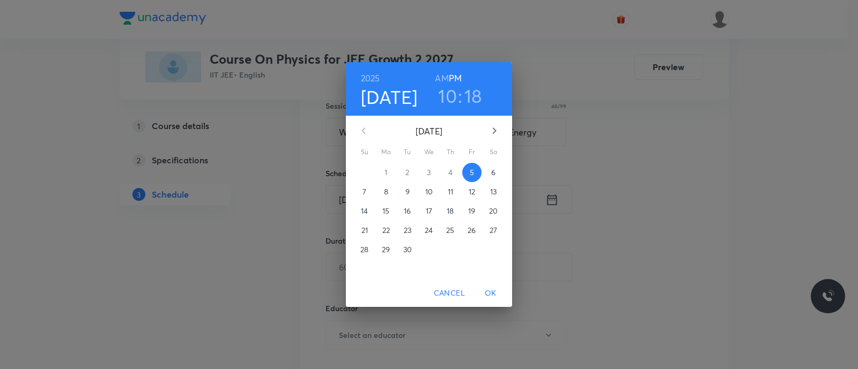
click at [366, 194] on p "7" at bounding box center [365, 192] width 4 height 11
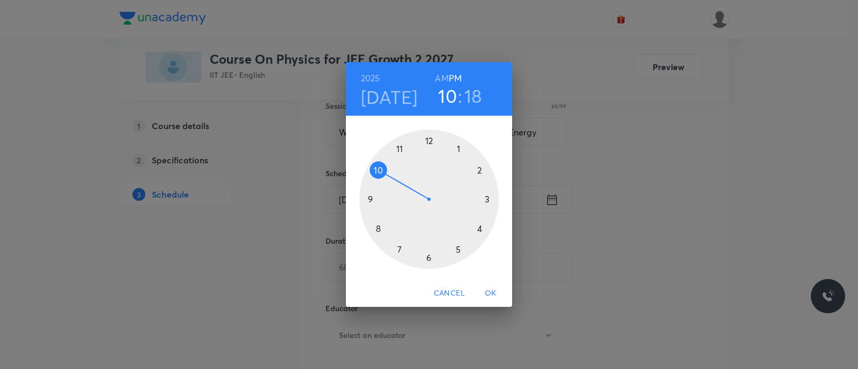
click at [488, 198] on div at bounding box center [428, 199] width 139 height 139
click at [430, 256] on div at bounding box center [428, 199] width 139 height 139
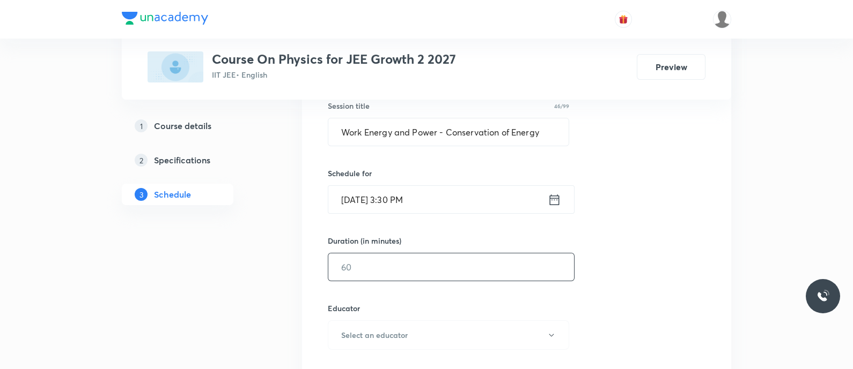
click at [393, 270] on input "text" at bounding box center [451, 267] width 246 height 27
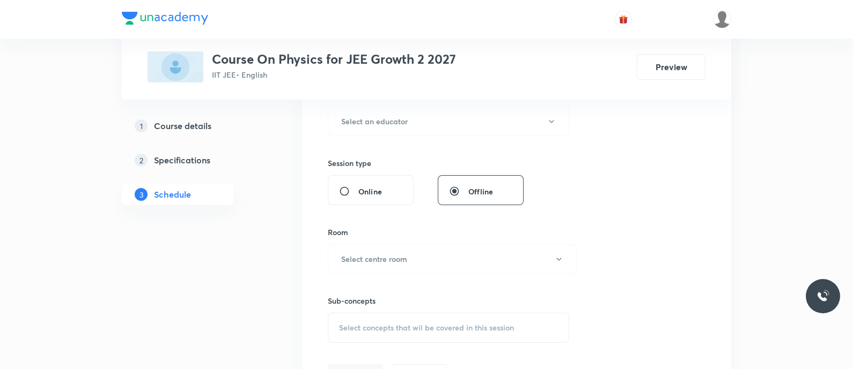
scroll to position [420, 0]
type input "90"
click at [378, 122] on h6 "Select an educator" at bounding box center [374, 118] width 66 height 11
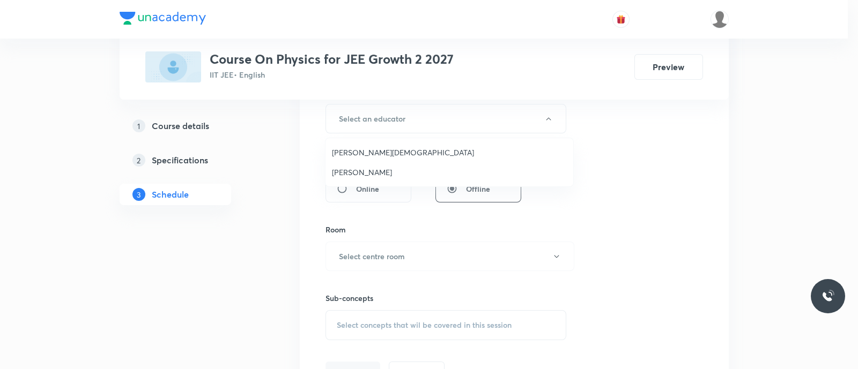
click at [403, 152] on span "Nammi Venkata Rama Krishna" at bounding box center [449, 152] width 235 height 11
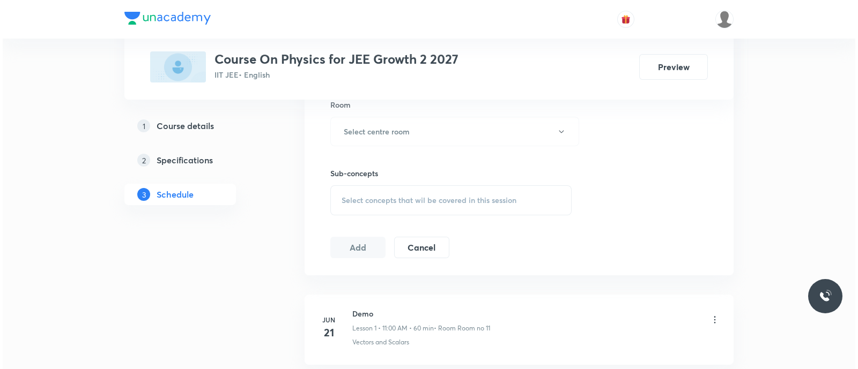
scroll to position [549, 0]
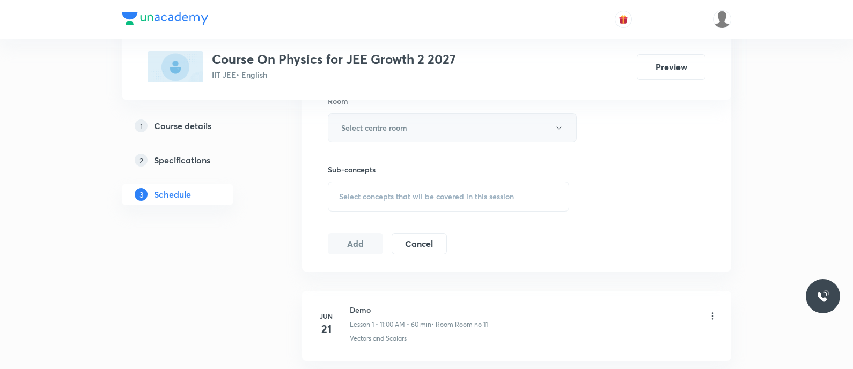
click at [381, 130] on h6 "Select centre room" at bounding box center [374, 127] width 66 height 11
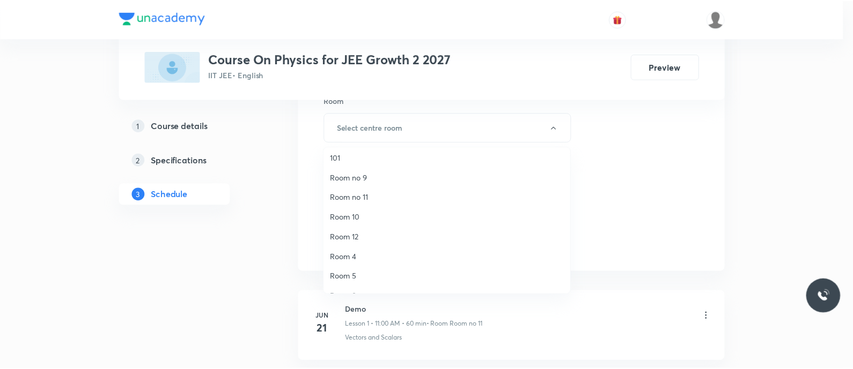
scroll to position [5, 0]
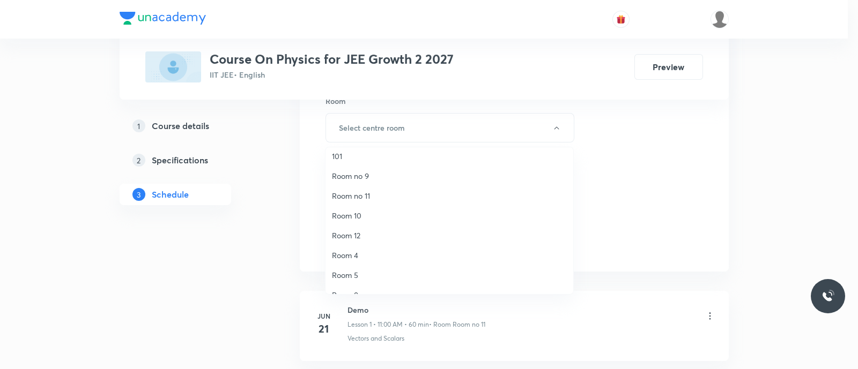
click at [369, 198] on span "Room no 11" at bounding box center [449, 195] width 235 height 11
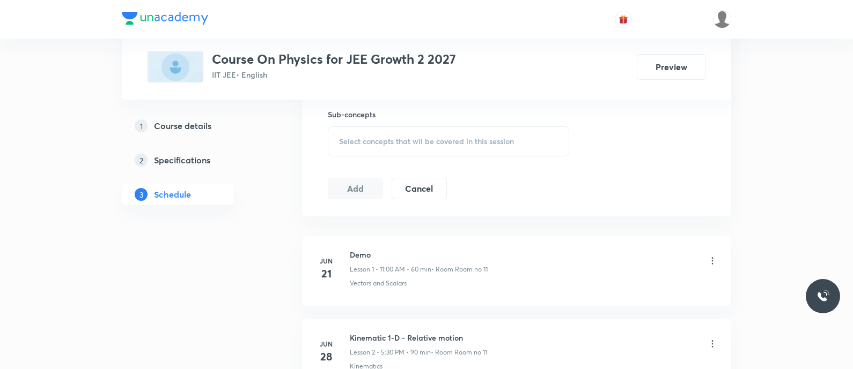
scroll to position [607, 0]
click at [359, 146] on div "Select concepts that wil be covered in this session" at bounding box center [448, 139] width 241 height 30
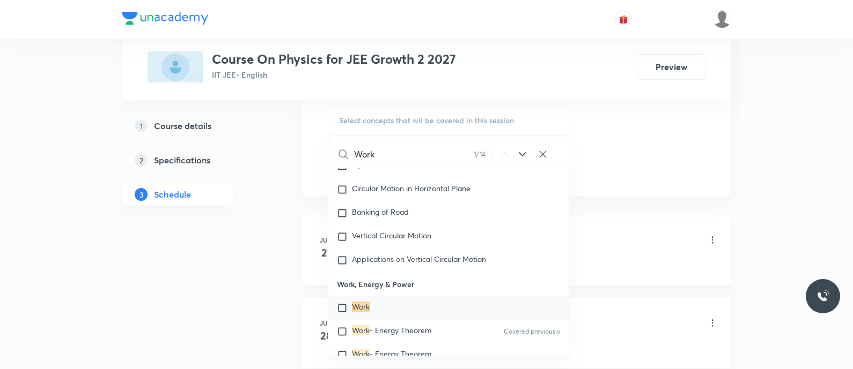
scroll to position [2593, 0]
type input "Work"
click at [361, 326] on mark "Work" at bounding box center [361, 330] width 18 height 10
checkbox input "true"
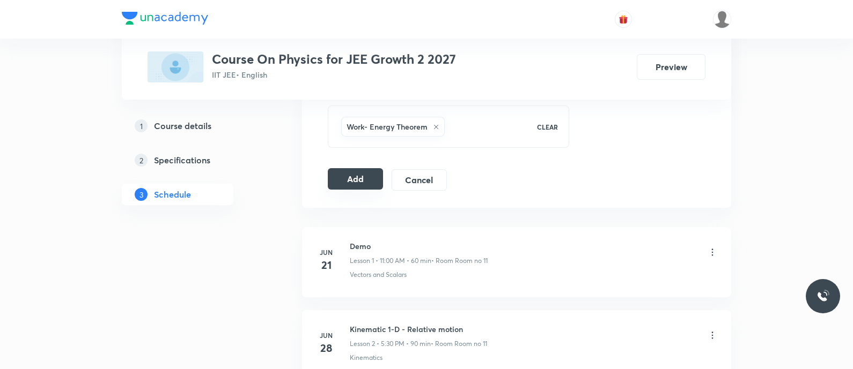
click at [358, 173] on button "Add" at bounding box center [355, 178] width 55 height 21
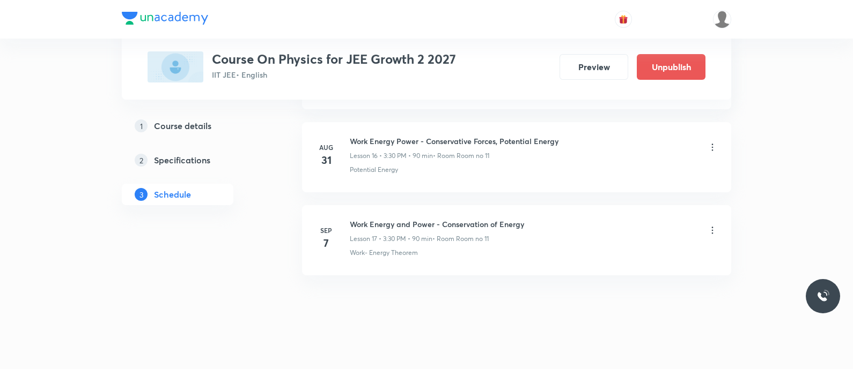
scroll to position [1407, 0]
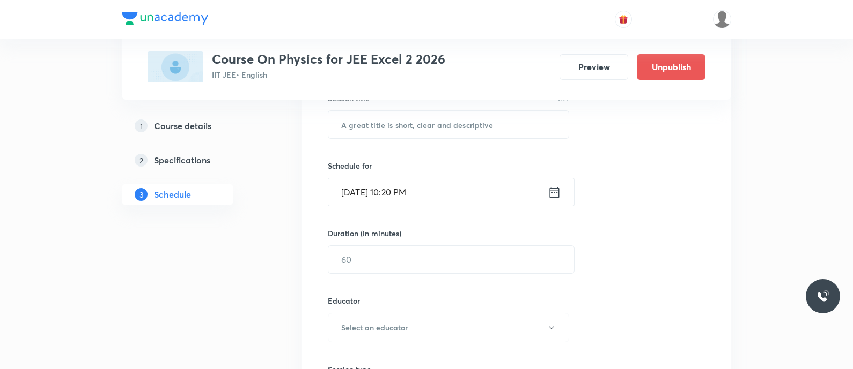
scroll to position [211, 0]
click at [362, 124] on input "text" at bounding box center [448, 124] width 240 height 27
paste input "Ray optics - Special mirrors and refraction at plane surfaces"
type input "Ray Optics - Special Mirrors and Refraction at Plane Surfaces"
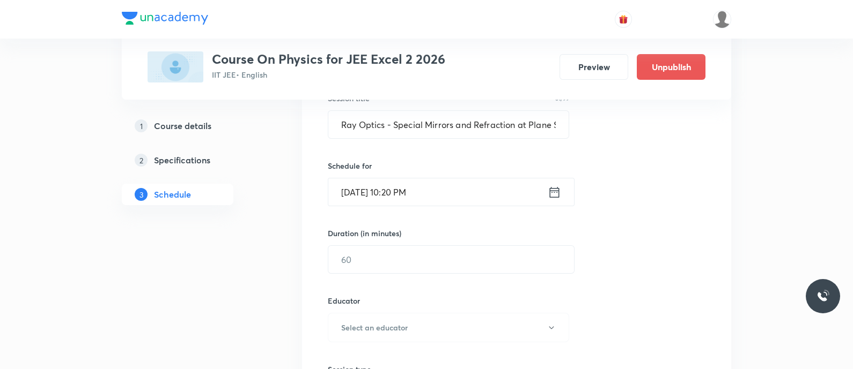
click at [545, 190] on input "[DATE] 10:20 PM" at bounding box center [437, 192] width 219 height 27
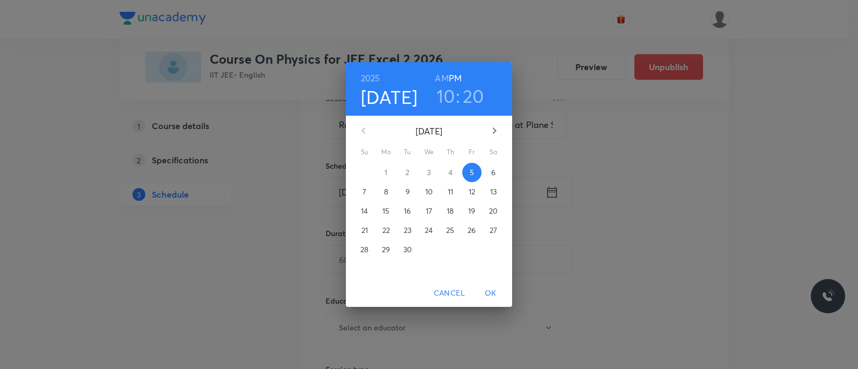
click at [360, 189] on span "7" at bounding box center [364, 192] width 19 height 11
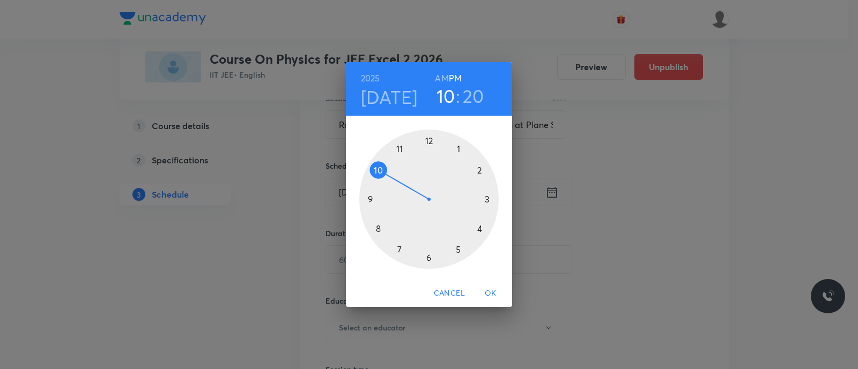
click at [456, 151] on div at bounding box center [428, 199] width 139 height 139
click at [375, 169] on div at bounding box center [428, 199] width 139 height 139
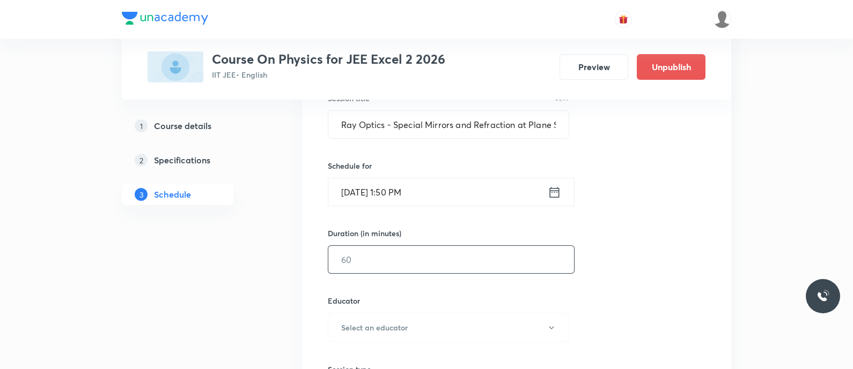
click at [379, 256] on input "text" at bounding box center [451, 259] width 246 height 27
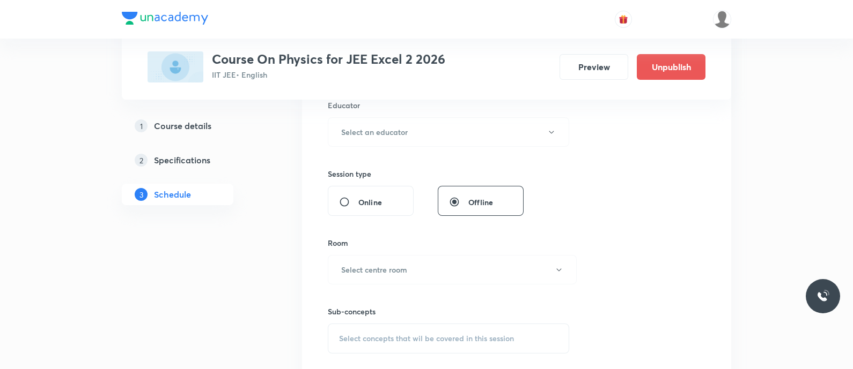
scroll to position [408, 0]
type input "90"
click at [374, 119] on button "Select an educator" at bounding box center [448, 131] width 241 height 29
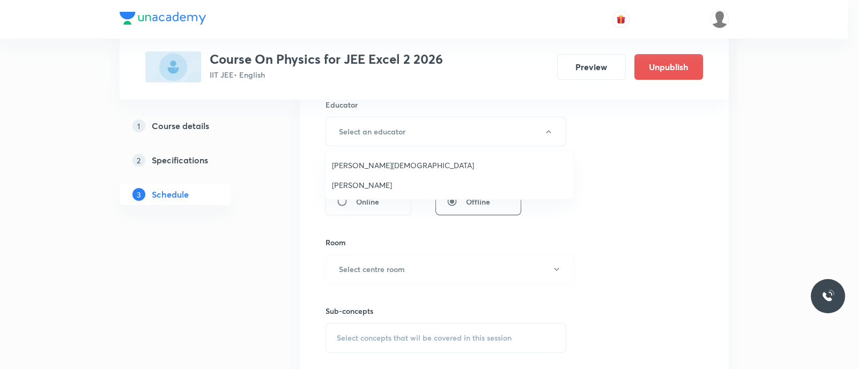
click at [359, 163] on span "Nammi Venkata Rama Krishna" at bounding box center [449, 165] width 235 height 11
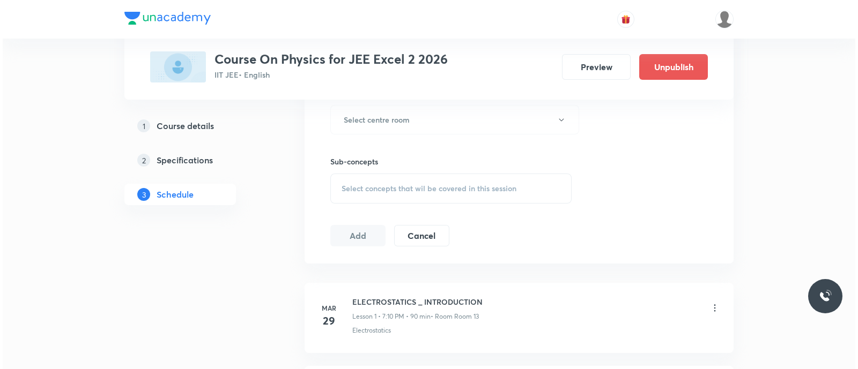
scroll to position [558, 0]
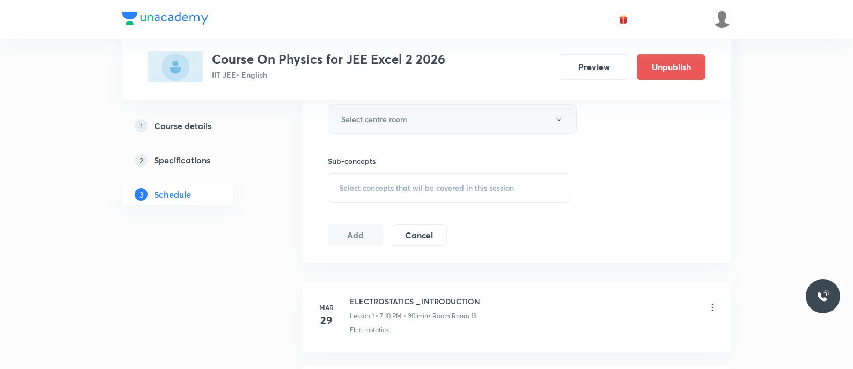
click at [352, 115] on h6 "Select centre room" at bounding box center [374, 119] width 66 height 11
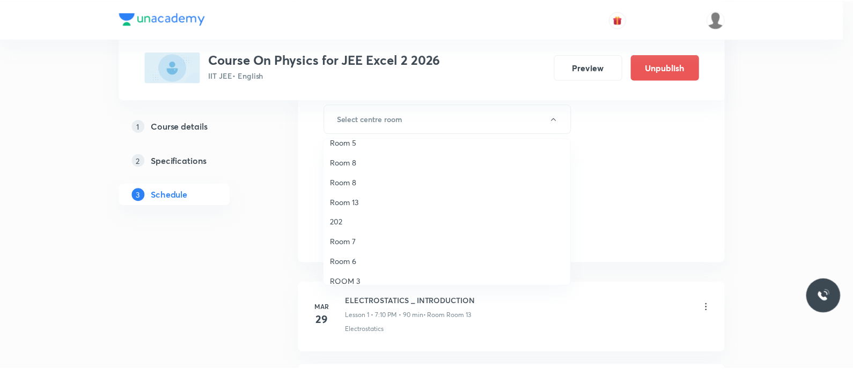
scroll to position [130, 0]
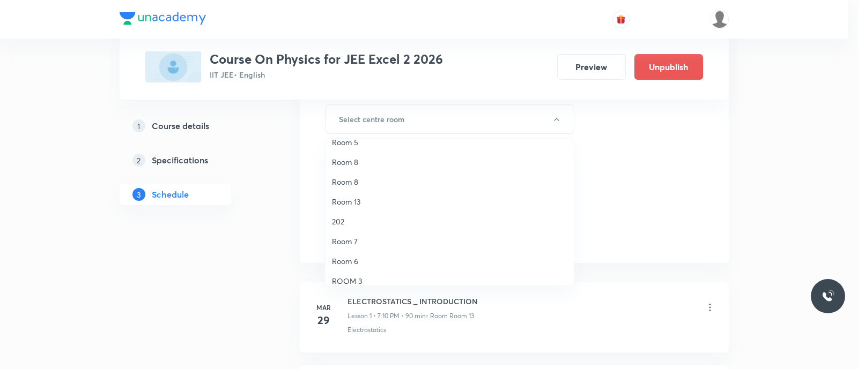
click at [357, 194] on li "Room 13" at bounding box center [450, 202] width 248 height 20
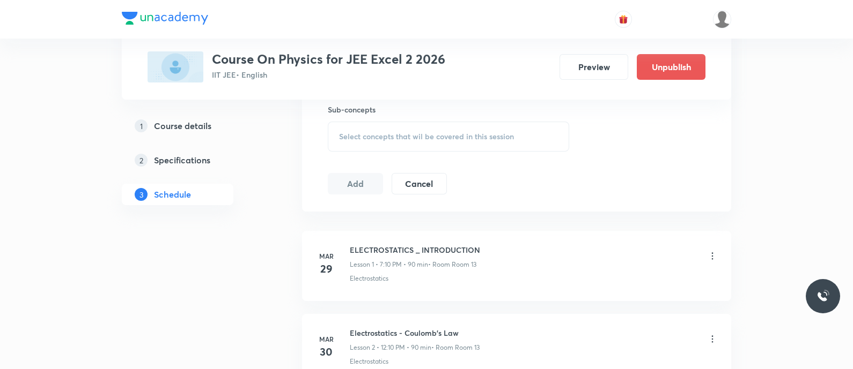
scroll to position [609, 0]
click at [357, 129] on div "Select concepts that wil be covered in this session" at bounding box center [448, 137] width 241 height 30
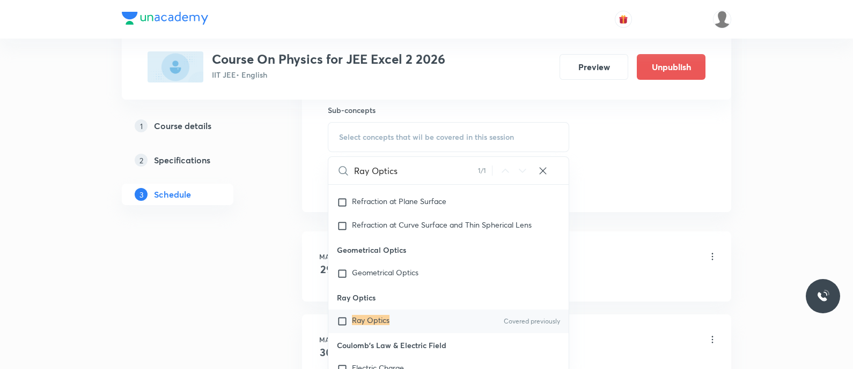
scroll to position [8987, 0]
type input "Ray Optics"
click at [344, 320] on input "checkbox" at bounding box center [344, 320] width 15 height 11
checkbox input "true"
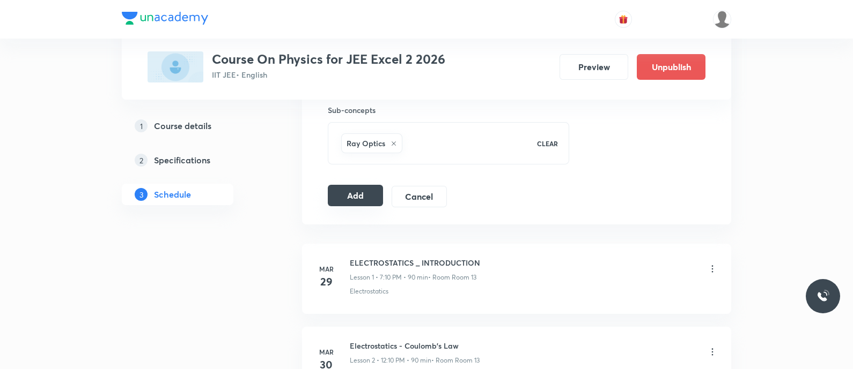
click at [347, 196] on button "Add" at bounding box center [355, 195] width 55 height 21
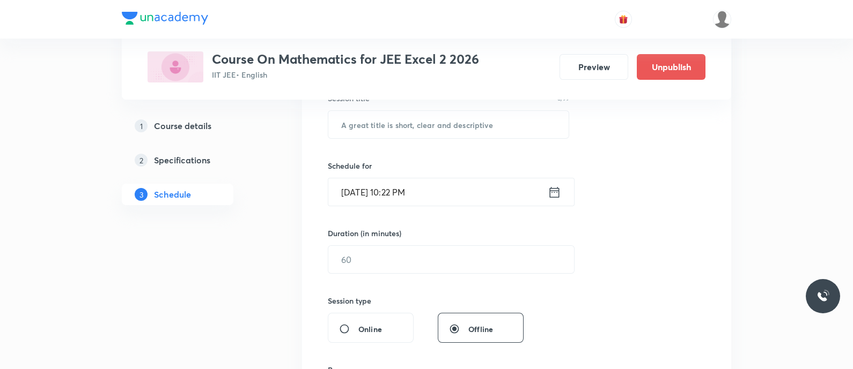
scroll to position [214, 0]
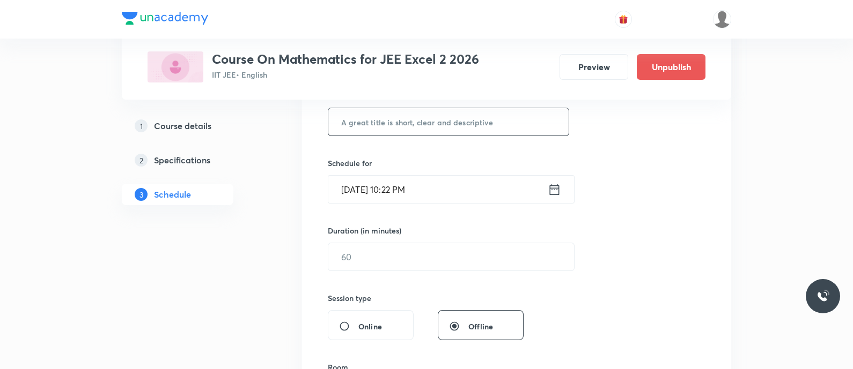
click at [367, 122] on input "text" at bounding box center [448, 121] width 240 height 27
paste input "Indefinite Integration - Indefinite Integration"
type input "Indefinite Integration - Indefinite Integration"
click at [557, 186] on icon at bounding box center [554, 189] width 13 height 15
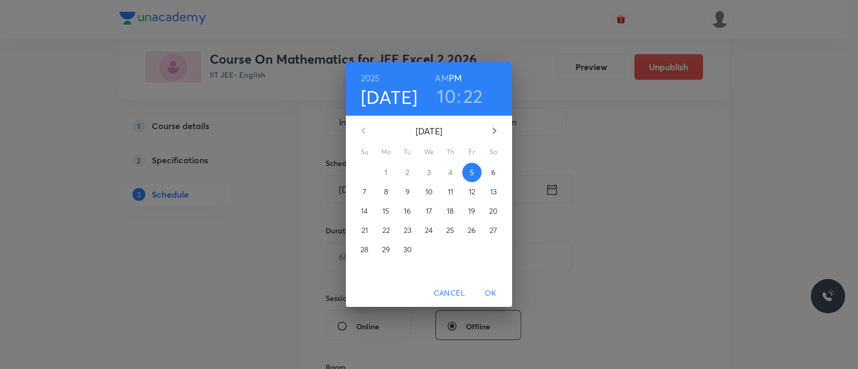
click at [363, 194] on p "7" at bounding box center [365, 192] width 4 height 11
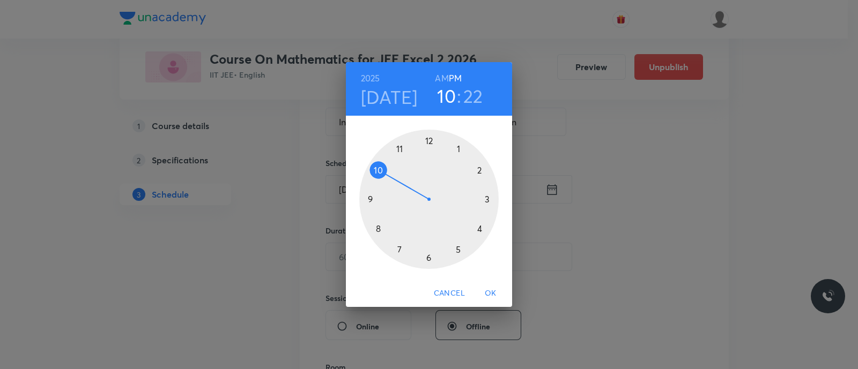
click at [486, 202] on div at bounding box center [428, 199] width 139 height 139
click at [430, 256] on div at bounding box center [428, 199] width 139 height 139
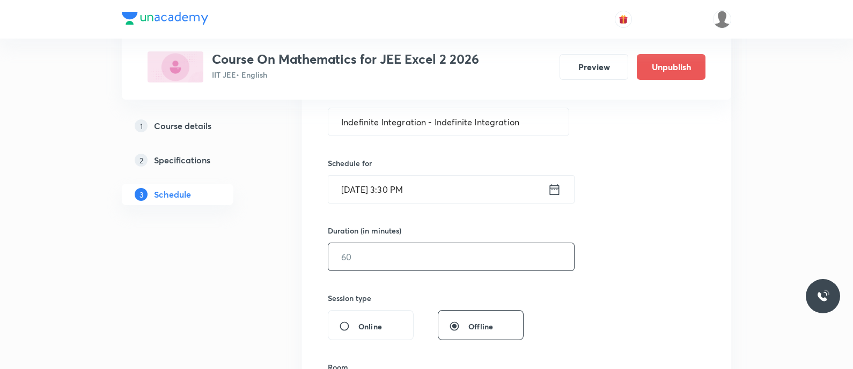
click at [391, 258] on input "text" at bounding box center [451, 256] width 246 height 27
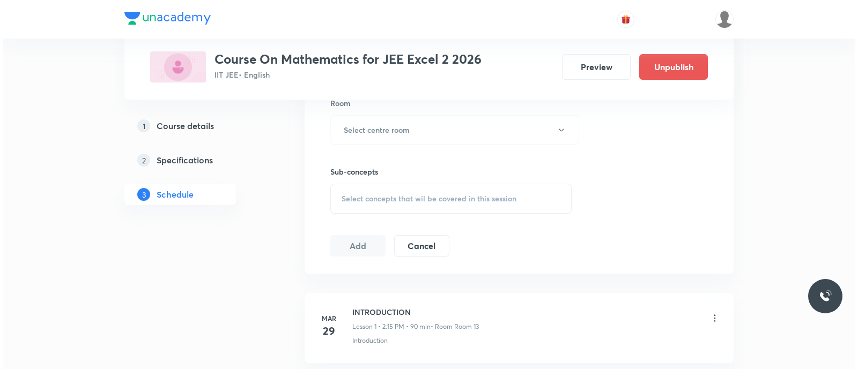
scroll to position [479, 0]
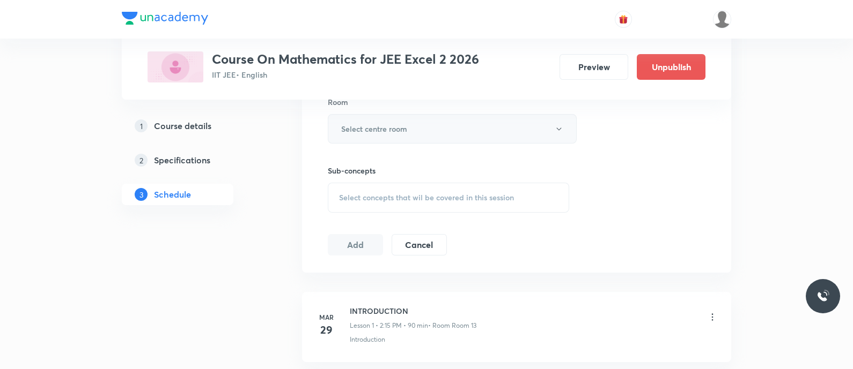
type input "90"
click at [356, 127] on h6 "Select centre room" at bounding box center [374, 128] width 66 height 11
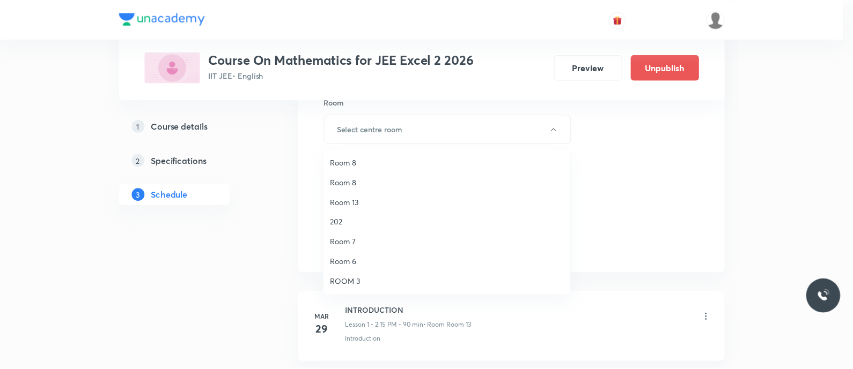
scroll to position [139, 0]
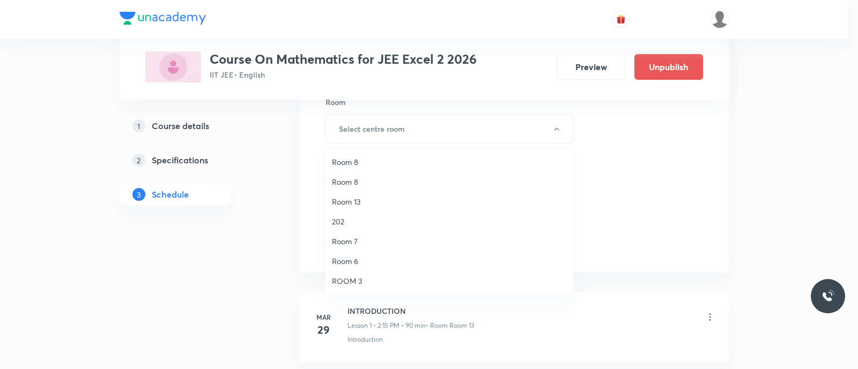
click at [351, 202] on span "Room 13" at bounding box center [449, 201] width 235 height 11
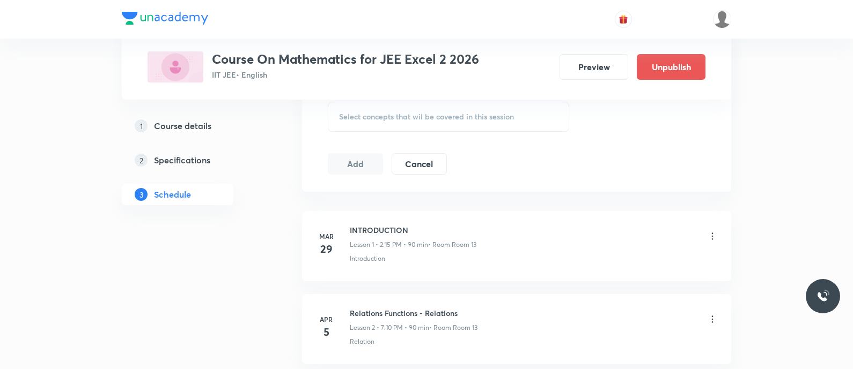
scroll to position [561, 0]
click at [356, 113] on span "Select concepts that wil be covered in this session" at bounding box center [426, 116] width 175 height 9
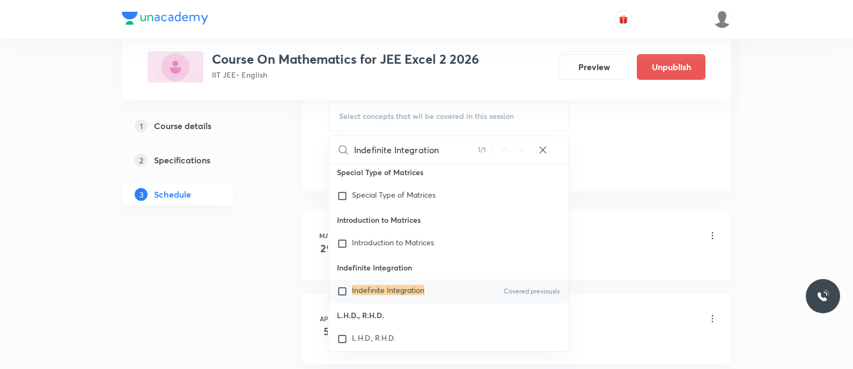
scroll to position [22456, 0]
type input "Indefinite Integration"
click at [343, 296] on input "checkbox" at bounding box center [344, 290] width 15 height 11
checkbox input "true"
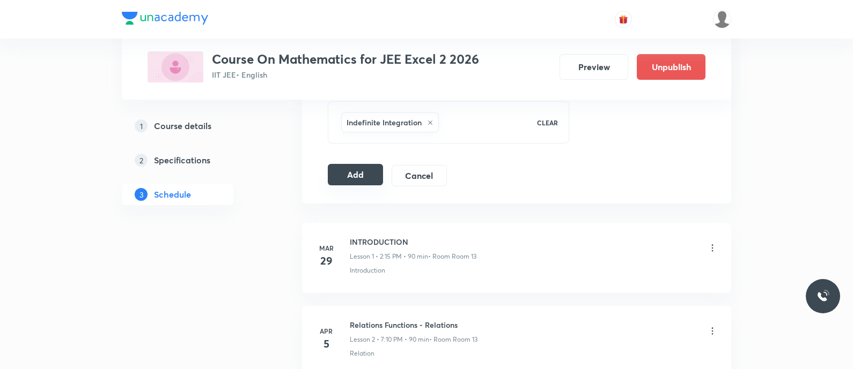
click at [350, 175] on button "Add" at bounding box center [355, 174] width 55 height 21
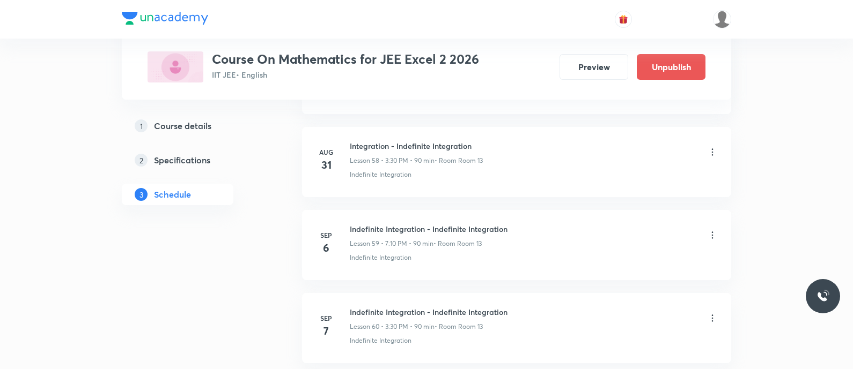
scroll to position [4972, 0]
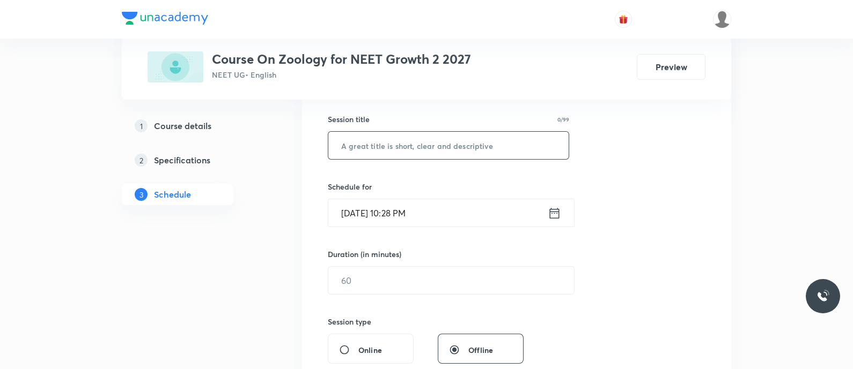
click at [372, 141] on input "text" at bounding box center [448, 145] width 240 height 27
type input "Breathing, Respiratory Organs in Other Animals, Mechanism of Breathing"
click at [554, 215] on icon at bounding box center [554, 213] width 13 height 15
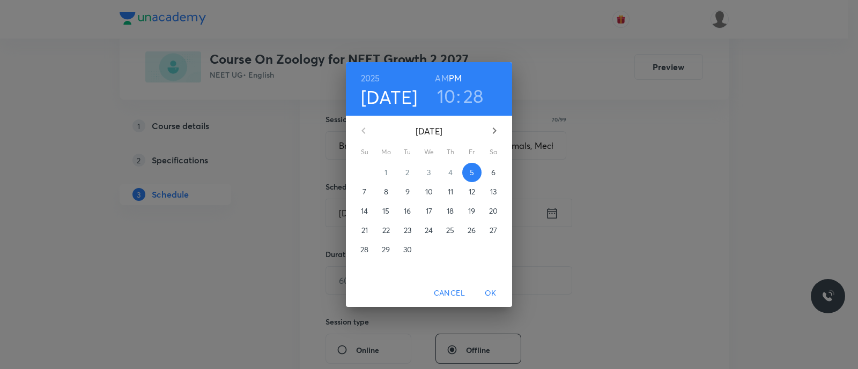
click at [493, 172] on p "6" at bounding box center [493, 172] width 4 height 11
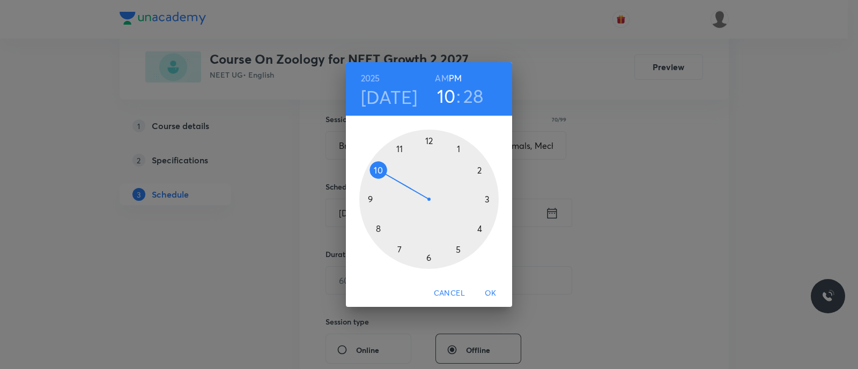
click at [479, 227] on div at bounding box center [428, 199] width 139 height 139
click at [430, 139] on div at bounding box center [428, 199] width 139 height 139
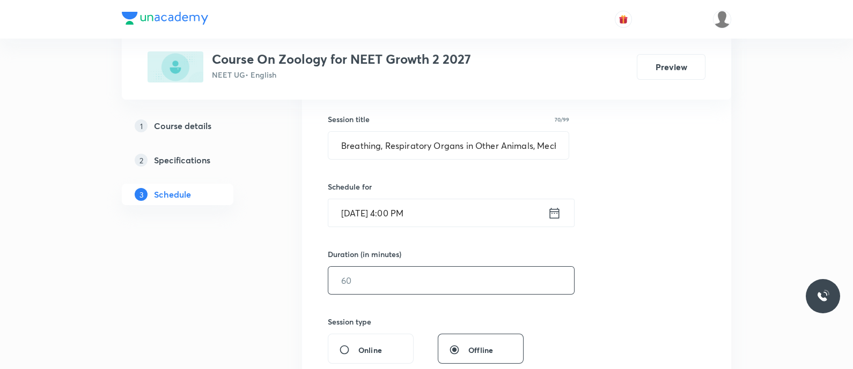
click at [357, 281] on input "text" at bounding box center [451, 280] width 246 height 27
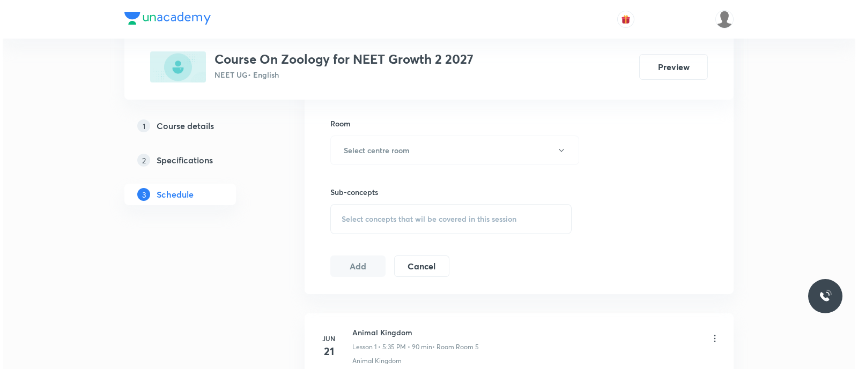
scroll to position [458, 0]
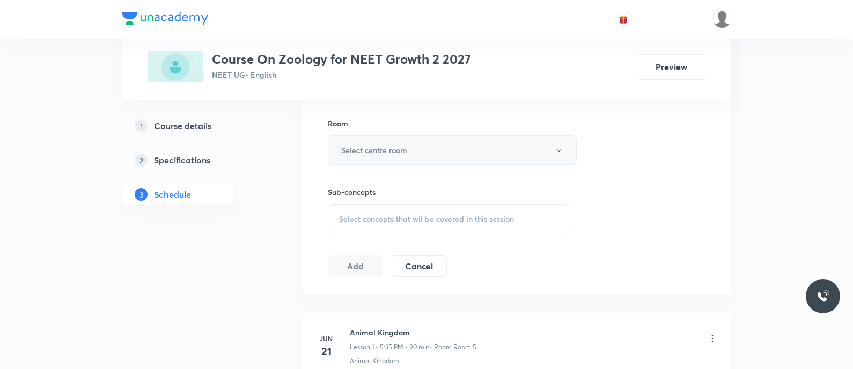
type input "80"
click at [375, 153] on h6 "Select centre room" at bounding box center [374, 150] width 66 height 11
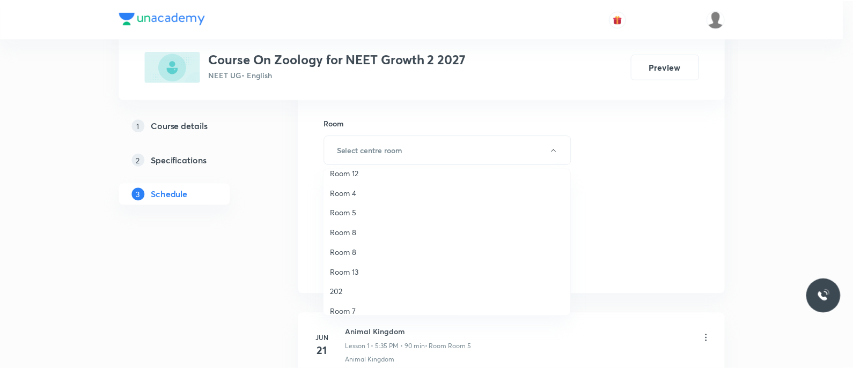
scroll to position [89, 0]
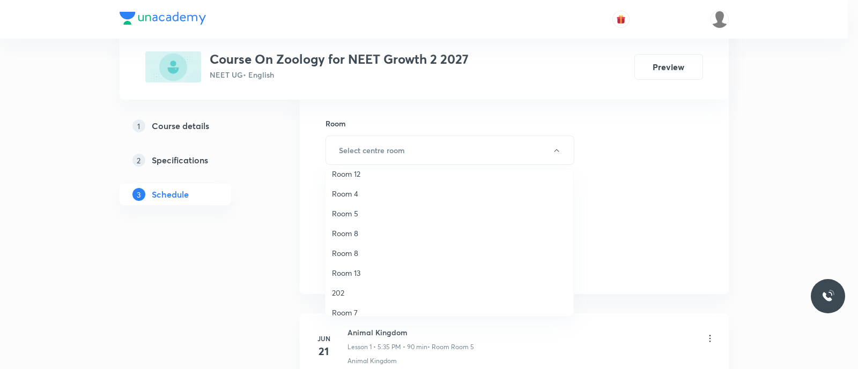
click at [351, 217] on span "Room 5" at bounding box center [449, 213] width 235 height 11
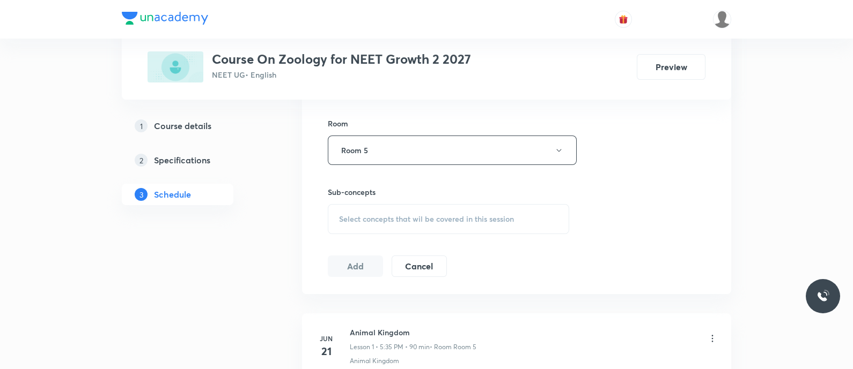
click at [351, 217] on span "Select concepts that wil be covered in this session" at bounding box center [426, 219] width 175 height 9
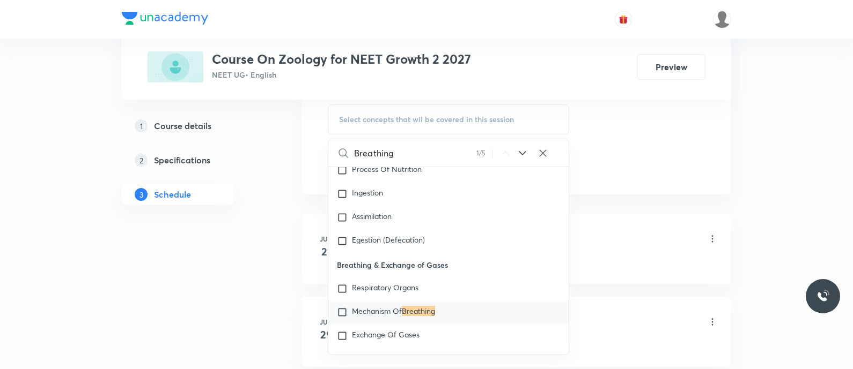
scroll to position [4269, 0]
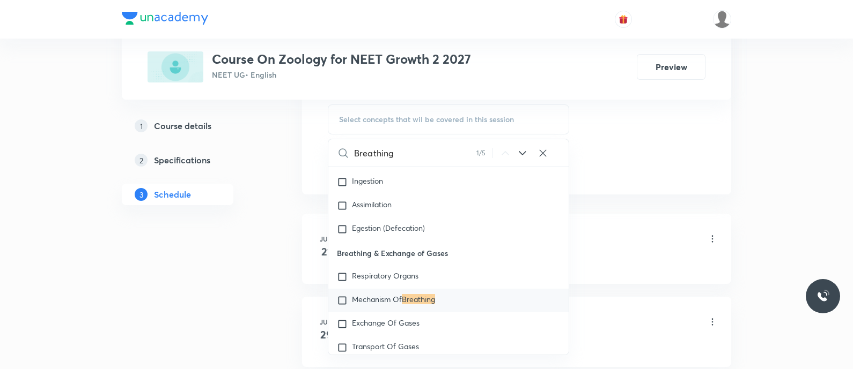
type input "Breathing"
click at [522, 152] on icon at bounding box center [522, 153] width 13 height 13
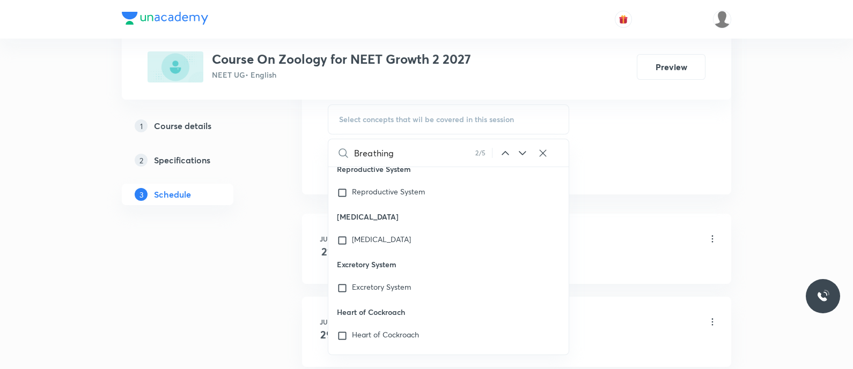
scroll to position [33680, 0]
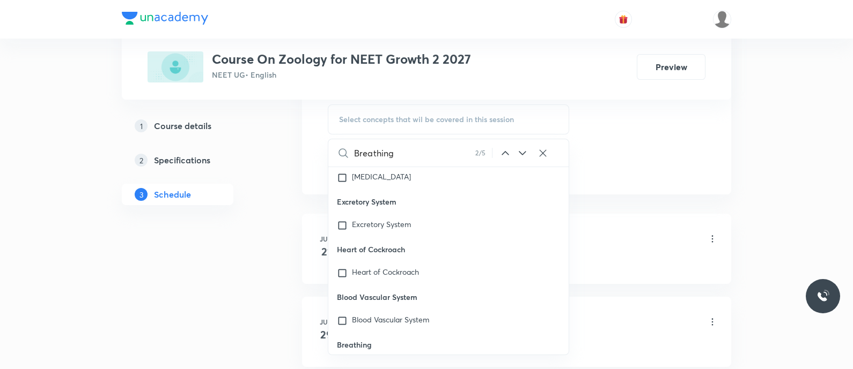
click at [522, 152] on icon at bounding box center [522, 153] width 13 height 13
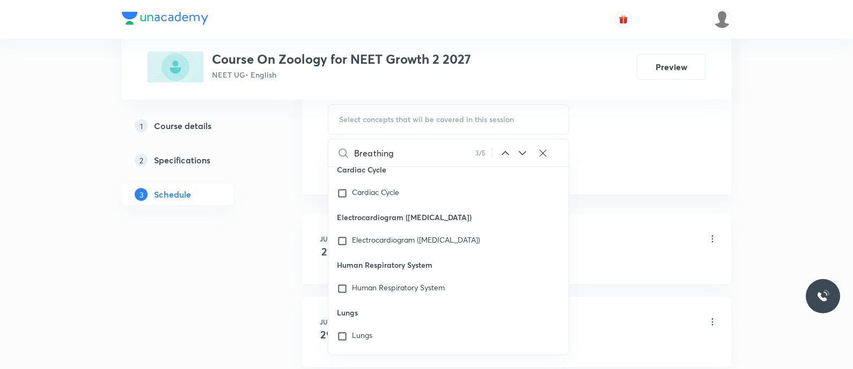
scroll to position [42015, 0]
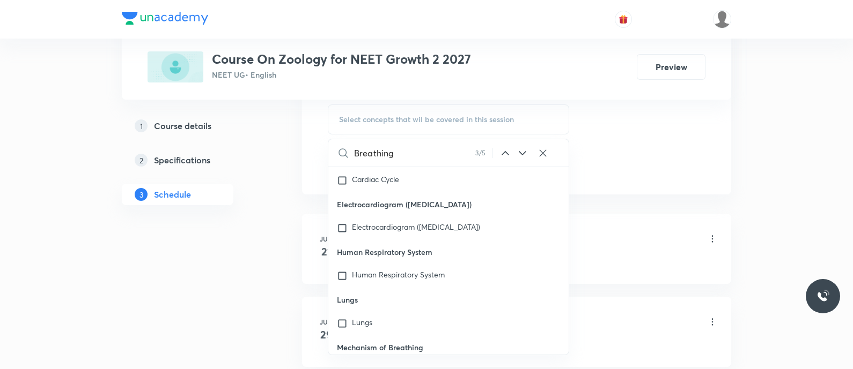
click at [522, 152] on icon at bounding box center [522, 153] width 13 height 13
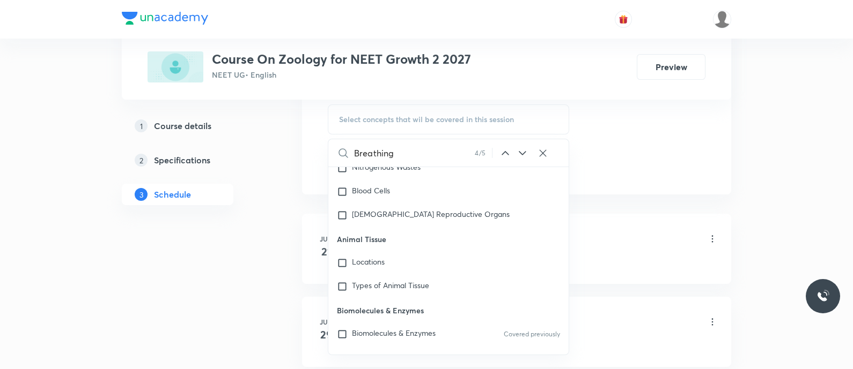
scroll to position [49224, 0]
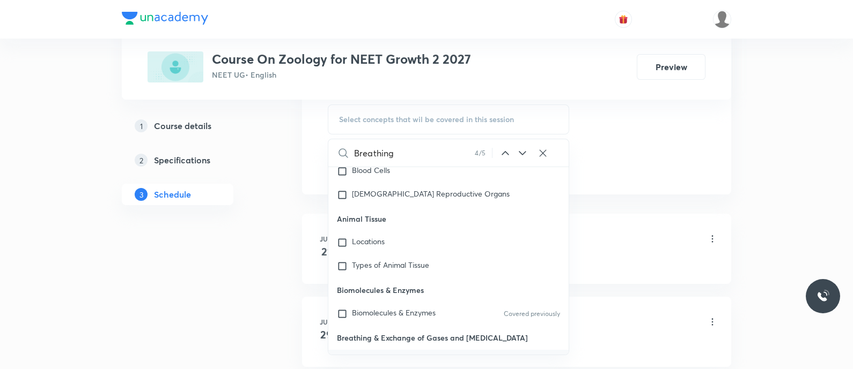
click at [415, 356] on span "& Exchange of Gases and Body Fluids" at bounding box center [459, 361] width 149 height 10
checkbox input "true"
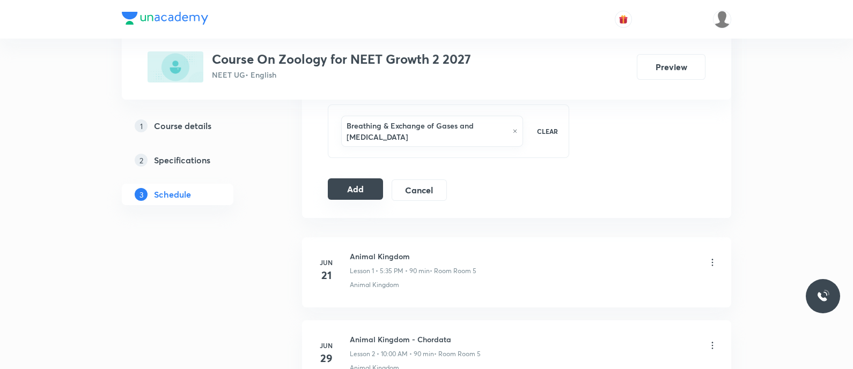
click at [346, 188] on button "Add" at bounding box center [355, 189] width 55 height 21
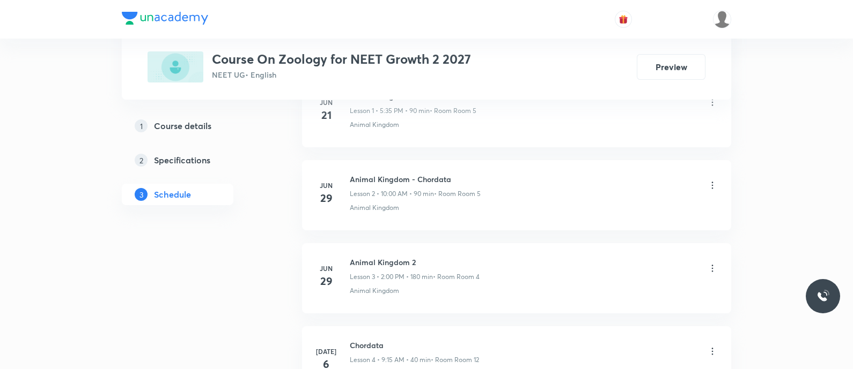
scroll to position [0, 0]
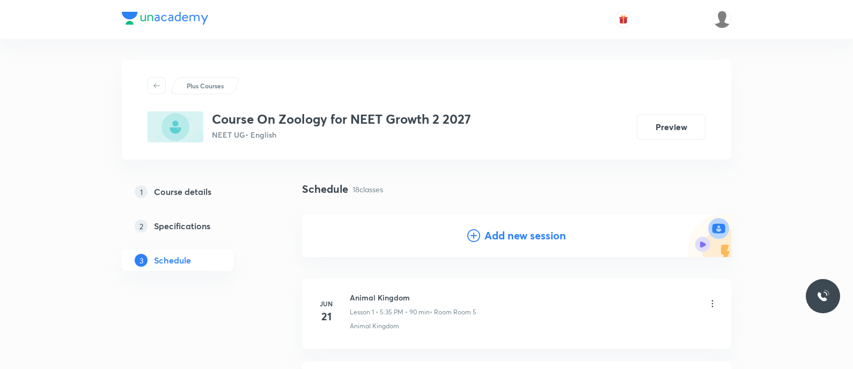
click at [464, 235] on div "Add new session" at bounding box center [516, 236] width 429 height 43
click at [471, 235] on icon at bounding box center [473, 236] width 13 height 13
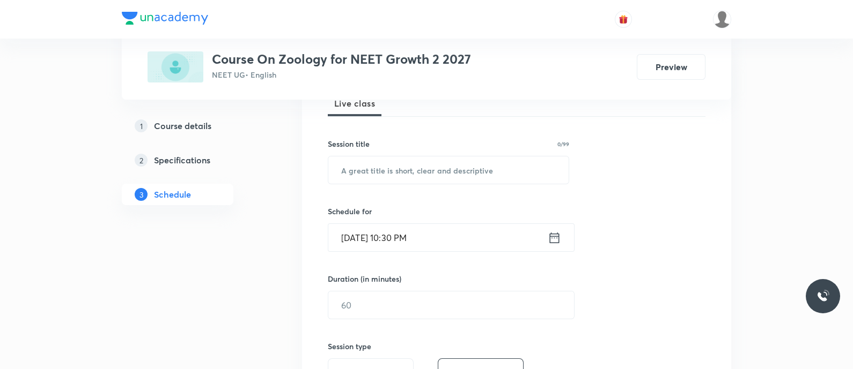
scroll to position [166, 0]
click at [406, 167] on input "text" at bounding box center [448, 169] width 240 height 27
paste input "Exchange of gases, Transportation of gases, Volumes and Capacities"
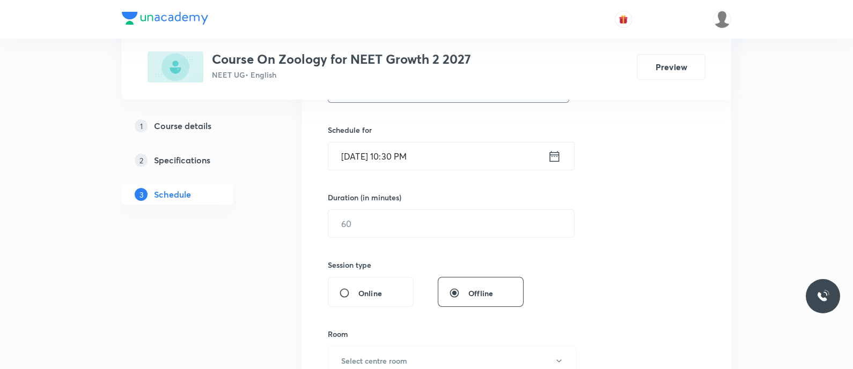
scroll to position [250, 0]
type input "Exchange of gases, Transportation of gases, Volumes and Capacities"
click at [555, 153] on icon at bounding box center [555, 153] width 10 height 11
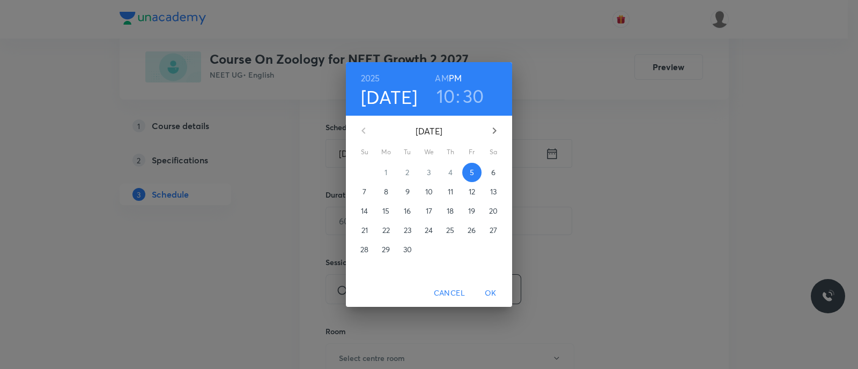
click at [496, 169] on span "6" at bounding box center [493, 172] width 19 height 11
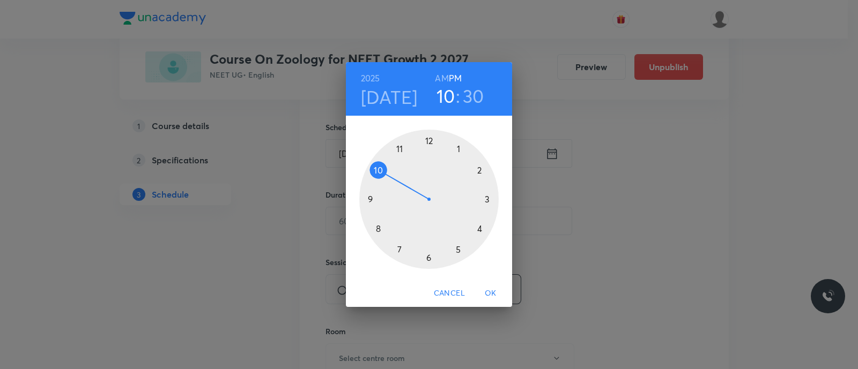
click at [399, 250] on div at bounding box center [428, 199] width 139 height 139
click at [480, 171] on div at bounding box center [428, 199] width 139 height 139
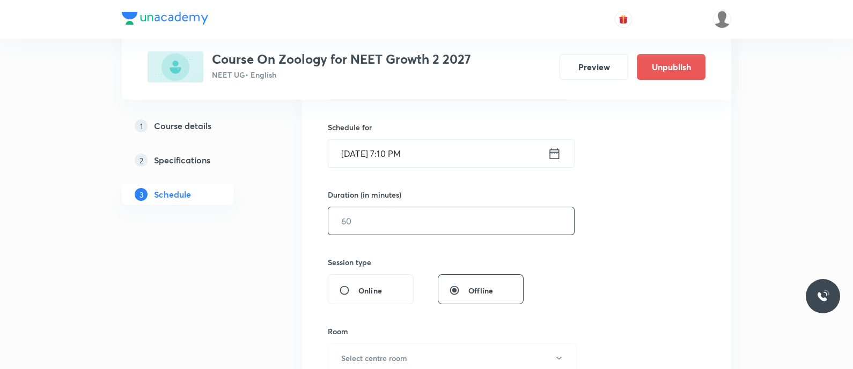
click at [448, 223] on input "text" at bounding box center [451, 221] width 246 height 27
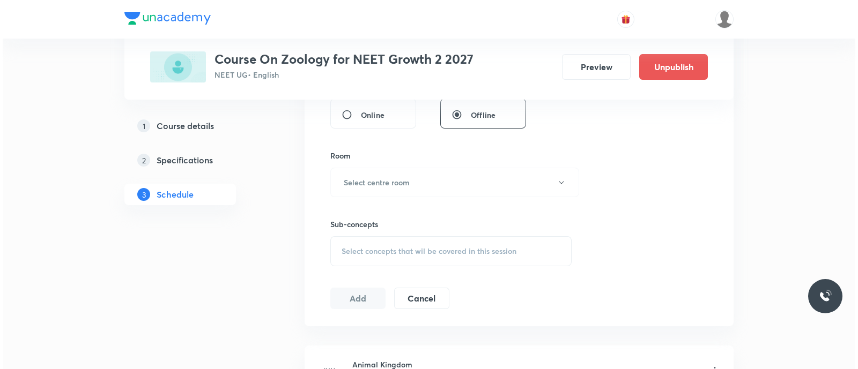
scroll to position [426, 0]
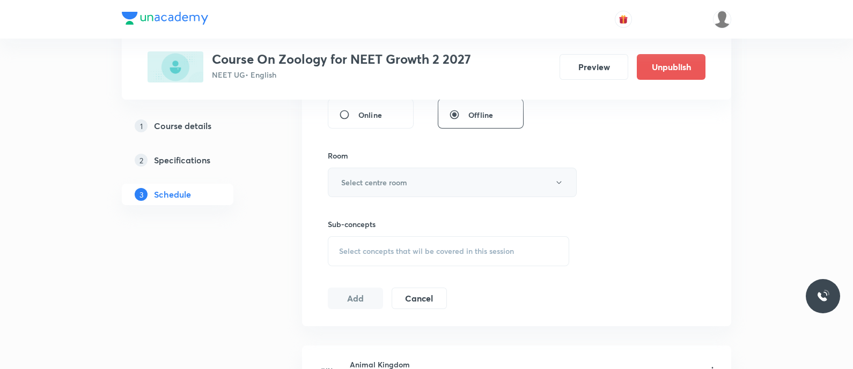
type input "90"
click at [400, 181] on h6 "Select centre room" at bounding box center [374, 182] width 66 height 11
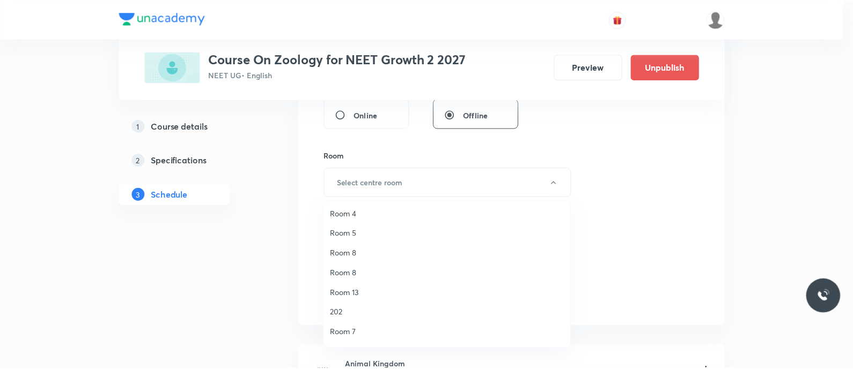
scroll to position [97, 0]
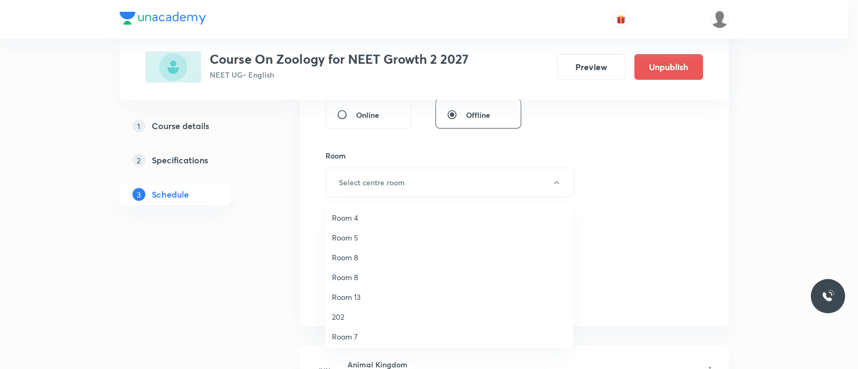
click at [356, 237] on span "Room 5" at bounding box center [449, 237] width 235 height 11
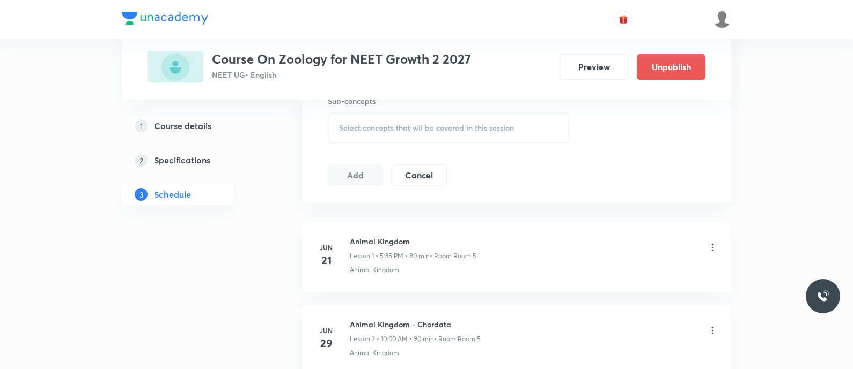
scroll to position [551, 0]
click at [350, 130] on div "Select concepts that wil be covered in this session" at bounding box center [448, 127] width 241 height 30
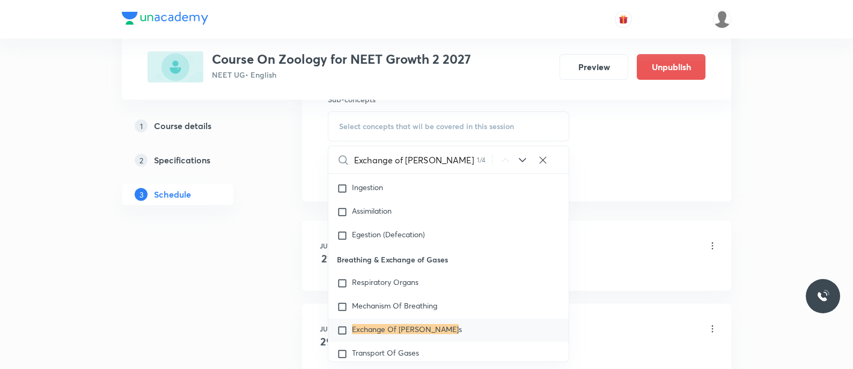
scroll to position [4293, 0]
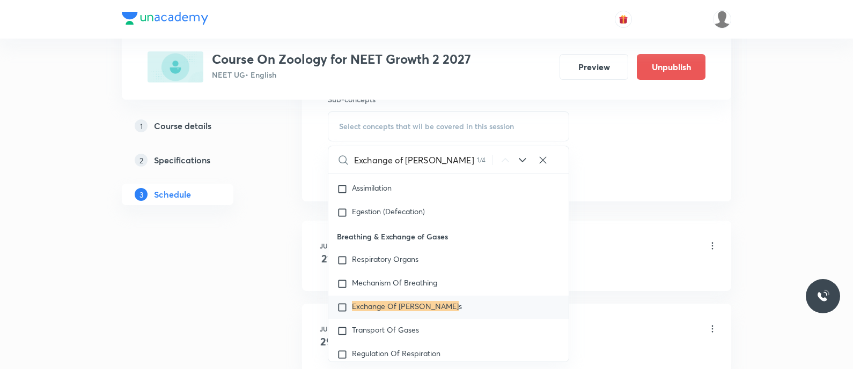
type input "Exchange of gase"
click at [368, 312] on mark "Exchange Of Gase" at bounding box center [405, 306] width 107 height 10
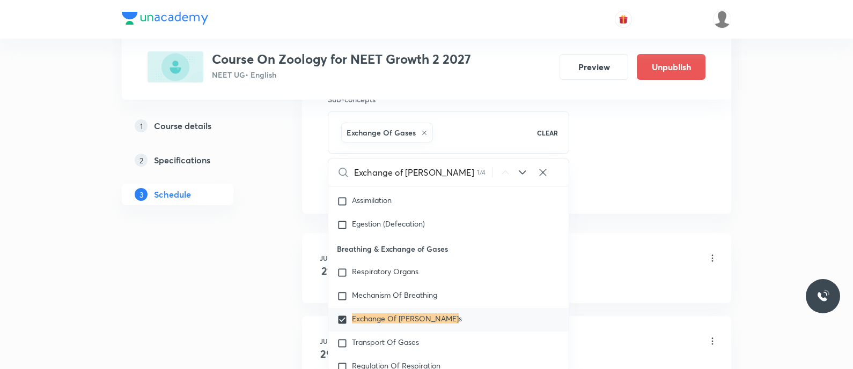
checkbox input "true"
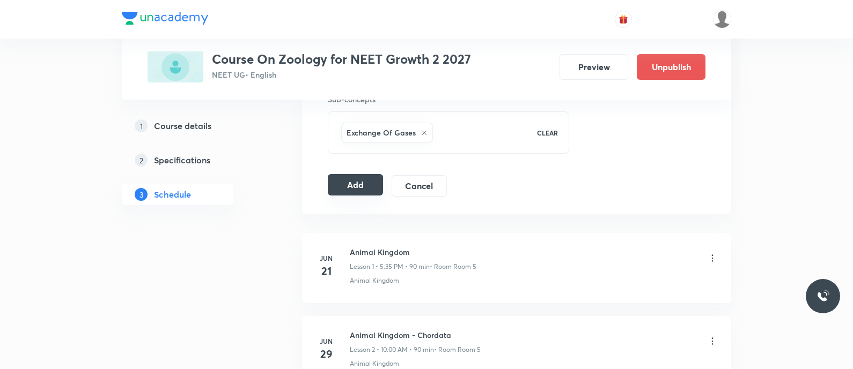
click at [357, 177] on button "Add" at bounding box center [355, 184] width 55 height 21
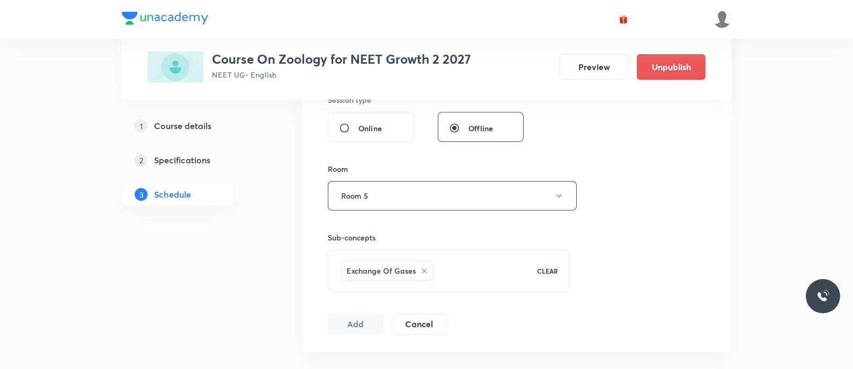
scroll to position [411, 0]
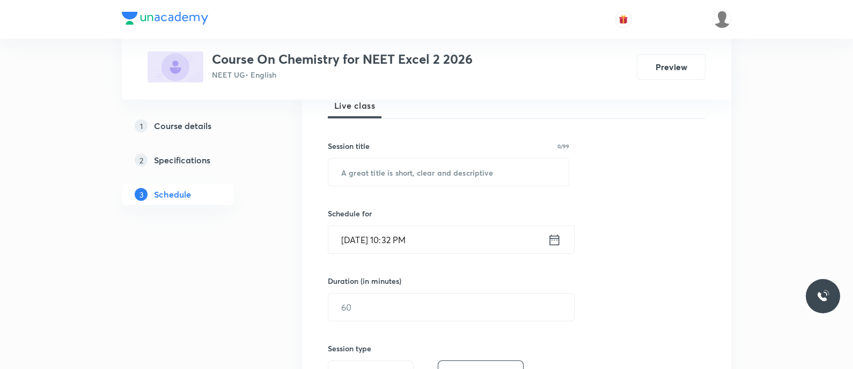
click at [400, 169] on input "text" at bounding box center [448, 172] width 240 height 27
paste input "Ethers - Properties"
type input "Ethers - Properties"
click at [553, 243] on icon at bounding box center [554, 240] width 13 height 15
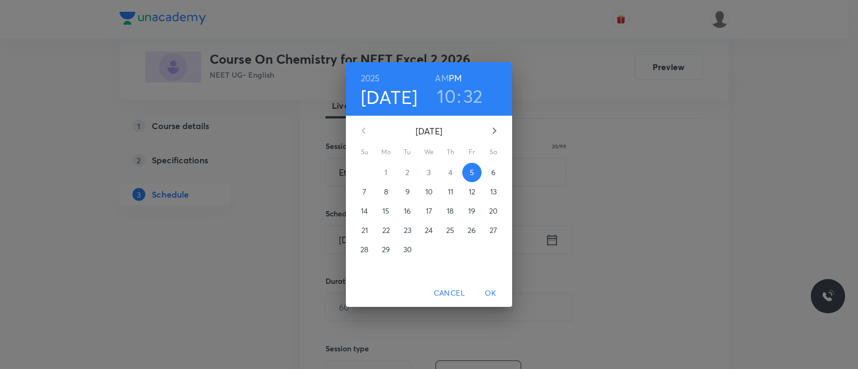
click at [491, 172] on p "6" at bounding box center [493, 172] width 4 height 11
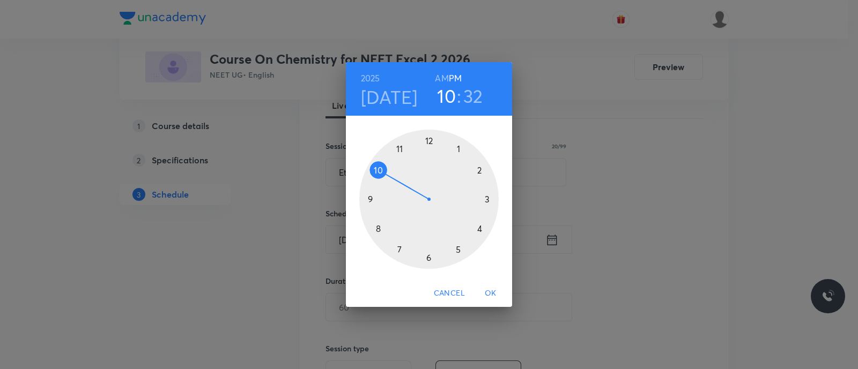
click at [457, 248] on div at bounding box center [428, 199] width 139 height 139
click at [429, 258] on div at bounding box center [428, 199] width 139 height 139
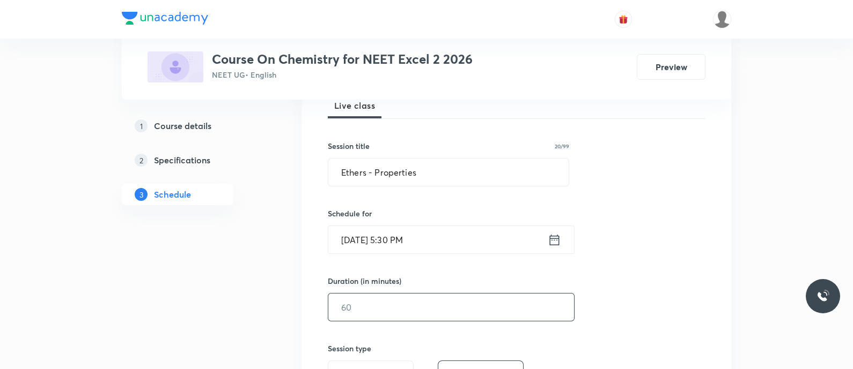
click at [400, 314] on input "text" at bounding box center [451, 307] width 246 height 27
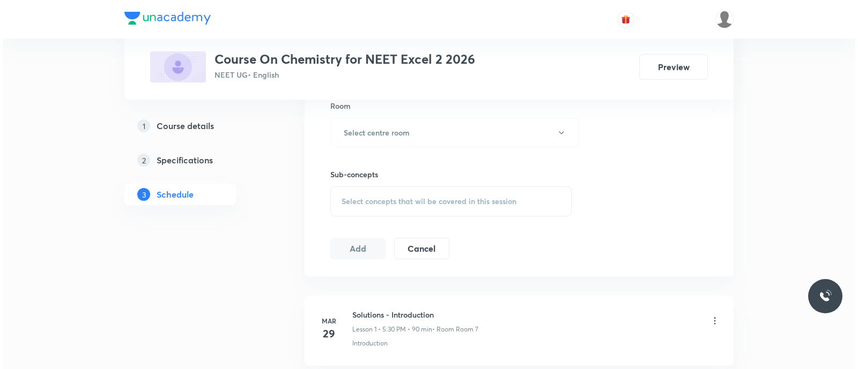
scroll to position [479, 0]
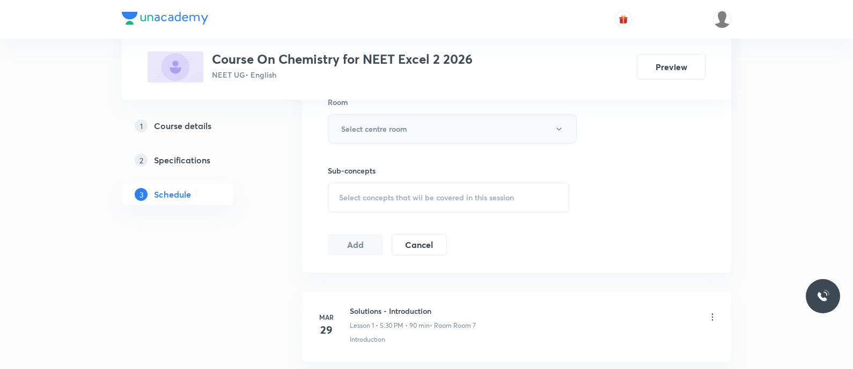
type input "90"
click at [351, 127] on h6 "Select centre room" at bounding box center [374, 128] width 66 height 11
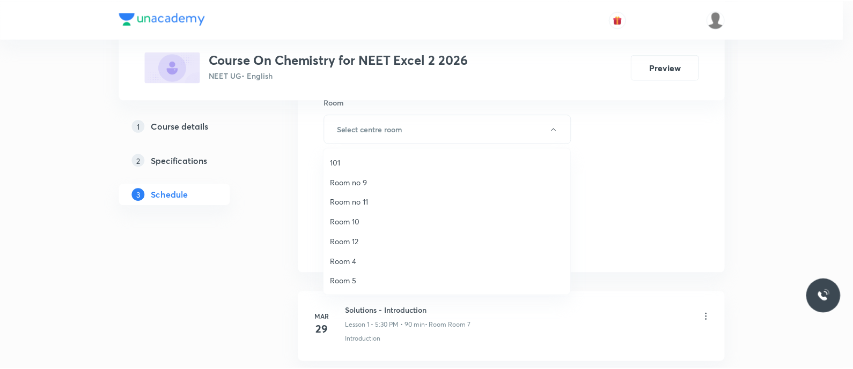
scroll to position [139, 0]
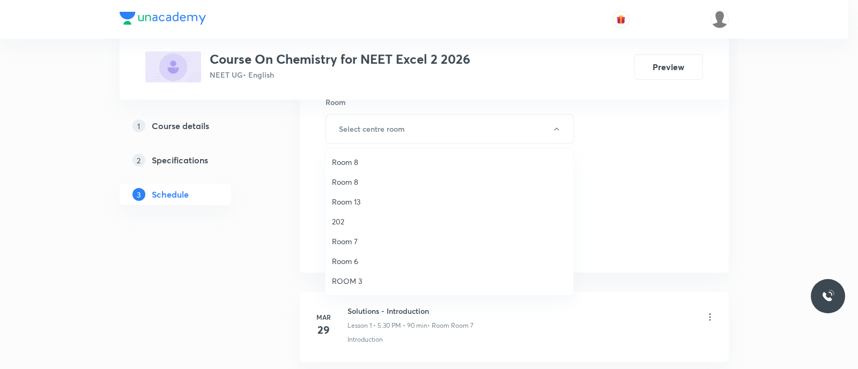
click at [356, 244] on span "Room 7" at bounding box center [449, 241] width 235 height 11
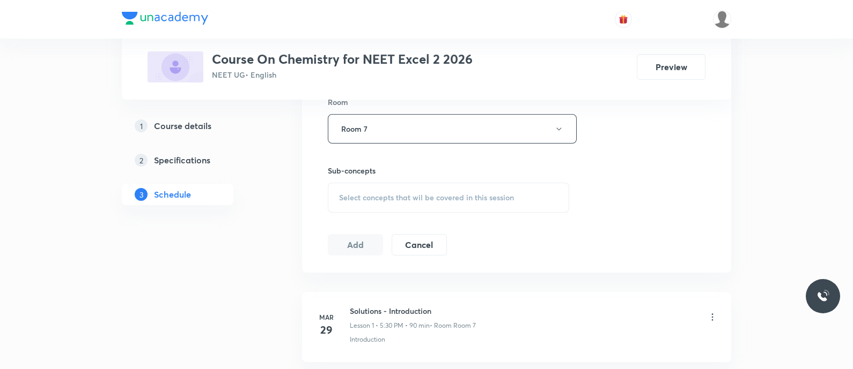
click at [353, 194] on span "Select concepts that wil be covered in this session" at bounding box center [426, 198] width 175 height 9
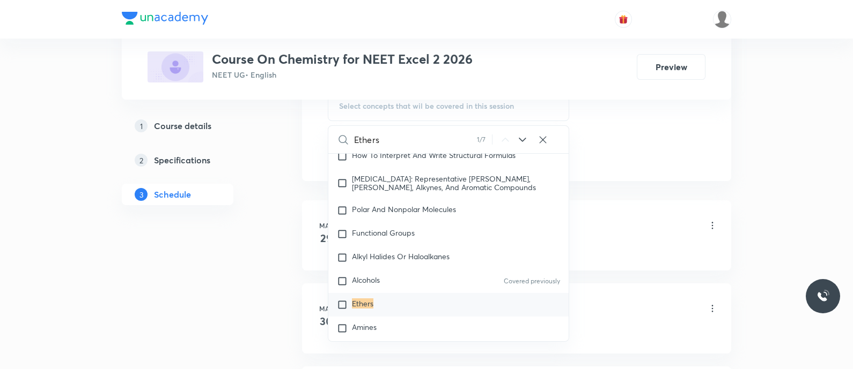
scroll to position [20089, 0]
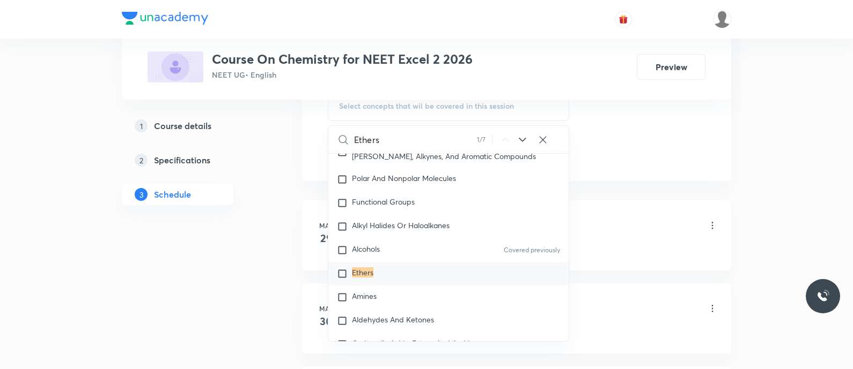
type input "Ethers"
click at [354, 278] on mark "Ethers" at bounding box center [362, 273] width 21 height 10
checkbox input "true"
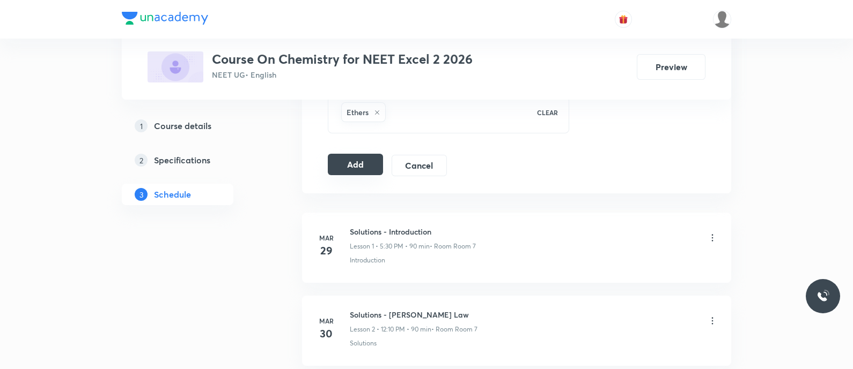
click at [355, 159] on button "Add" at bounding box center [355, 164] width 55 height 21
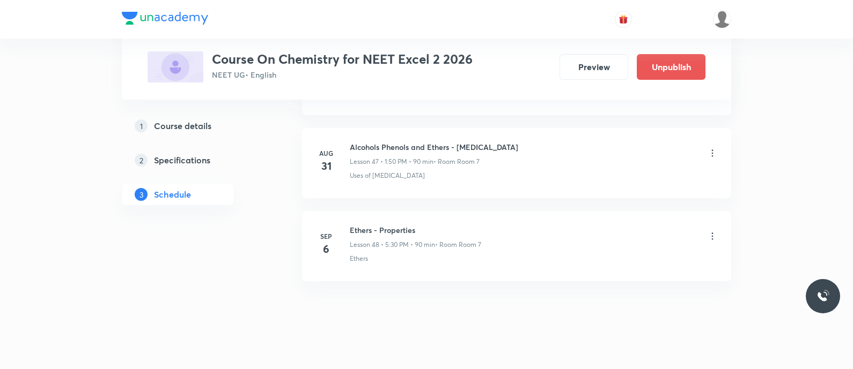
scroll to position [3978, 0]
